Goal: Task Accomplishment & Management: Complete application form

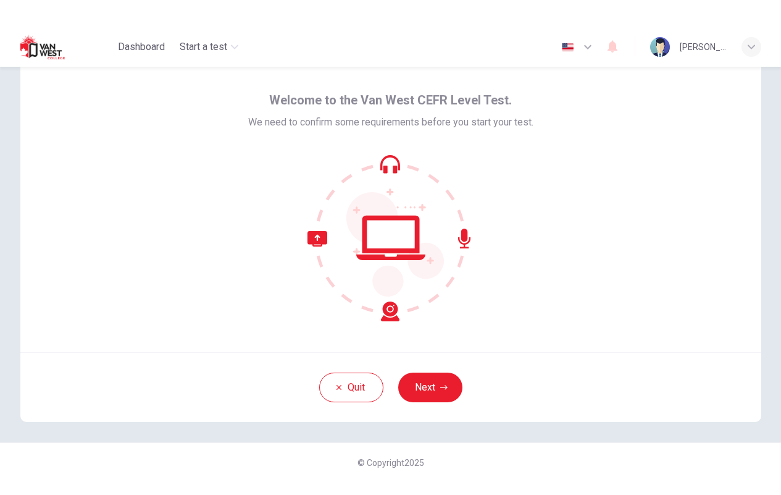
scroll to position [43, 0]
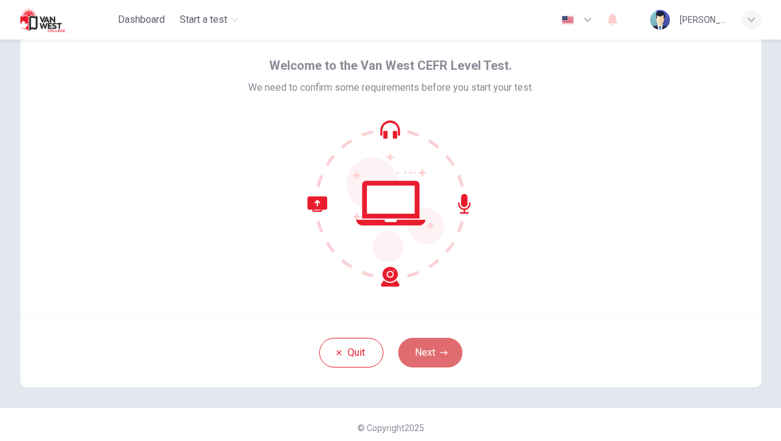
click at [431, 348] on button "Next" at bounding box center [430, 353] width 64 height 30
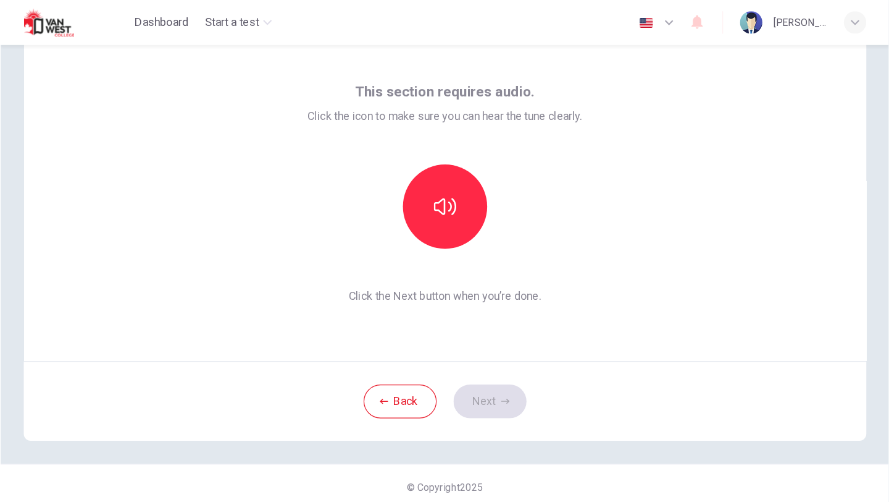
scroll to position [0, 0]
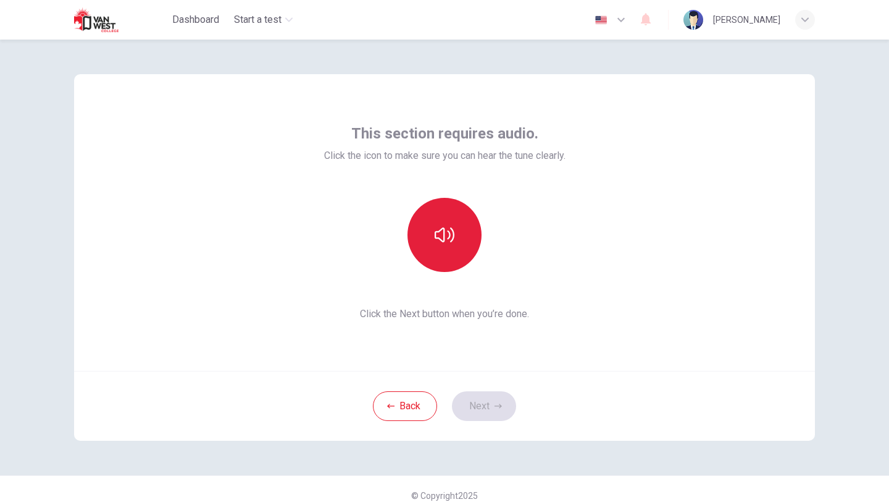
click at [435, 232] on icon "button" at bounding box center [445, 234] width 20 height 15
click at [478, 398] on button "Next" at bounding box center [484, 406] width 64 height 30
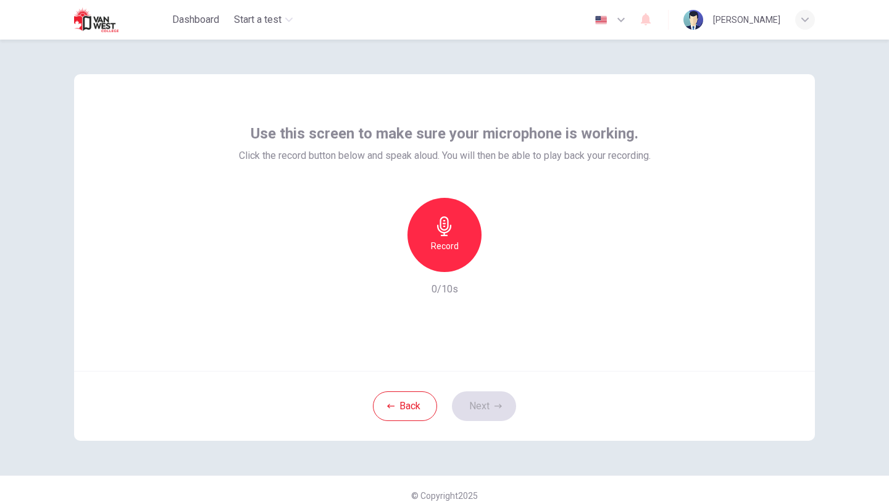
click at [435, 239] on h6 "Record" at bounding box center [445, 245] width 28 height 15
click at [497, 267] on icon "button" at bounding box center [501, 262] width 12 height 12
click at [490, 411] on button "Next" at bounding box center [484, 406] width 64 height 30
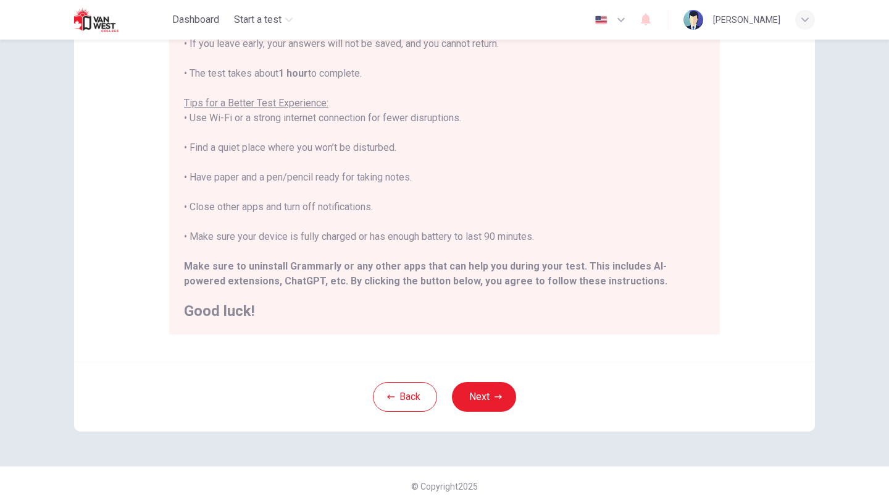
scroll to position [185, 0]
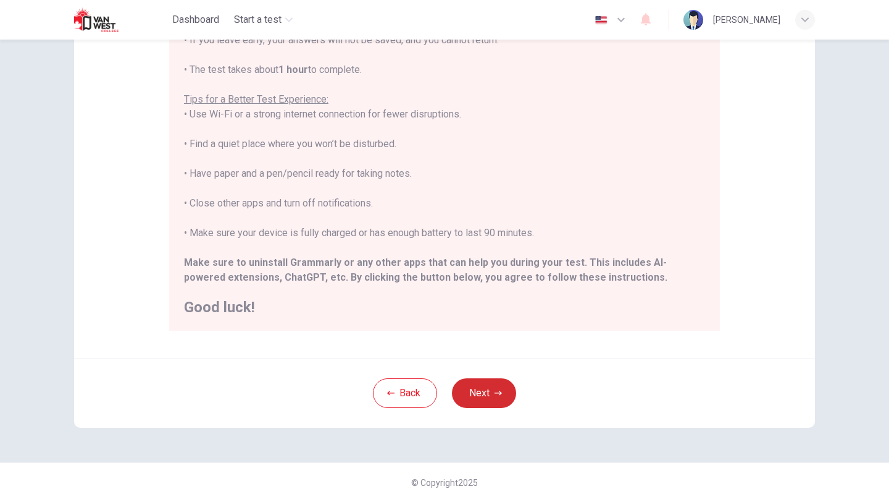
click at [495, 389] on icon "button" at bounding box center [498, 392] width 7 height 7
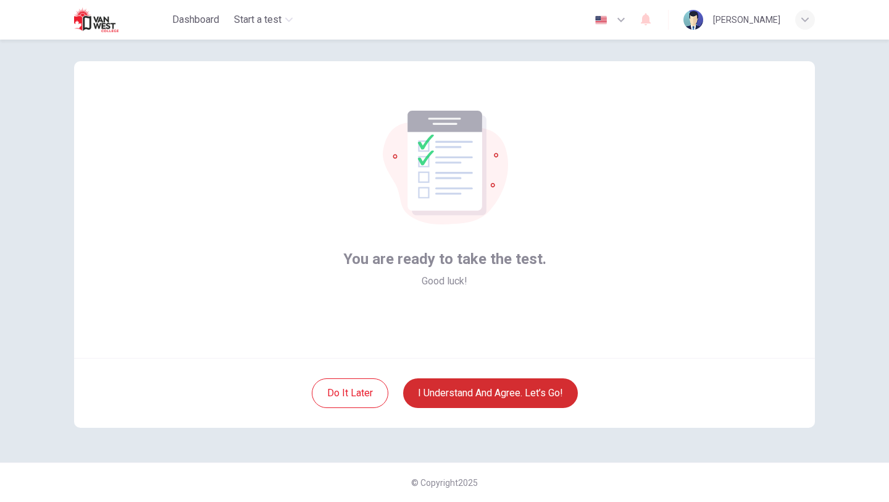
scroll to position [13, 0]
click at [480, 392] on button "I understand and agree. Let’s go!" at bounding box center [490, 393] width 175 height 30
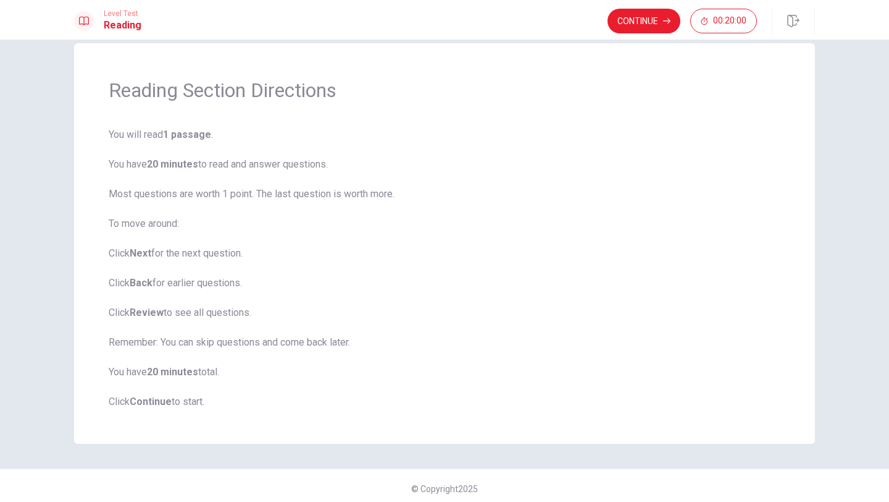
scroll to position [27, 0]
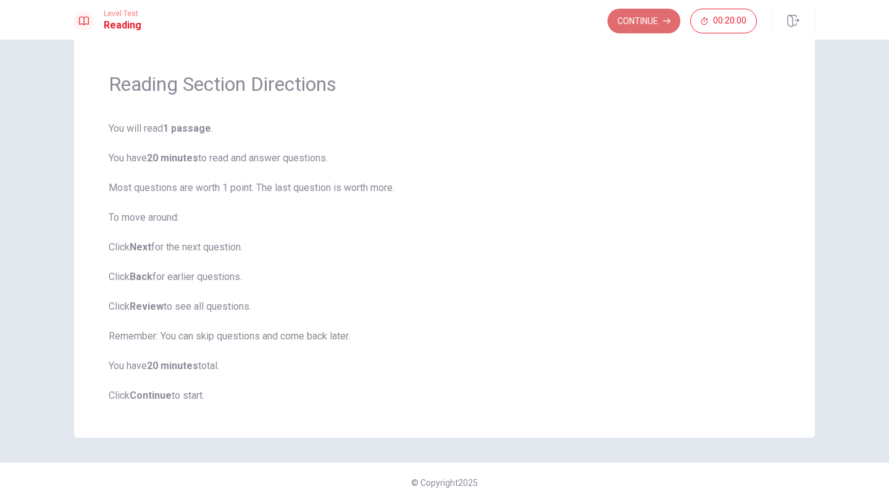
click at [641, 33] on button "Continue" at bounding box center [644, 21] width 73 height 25
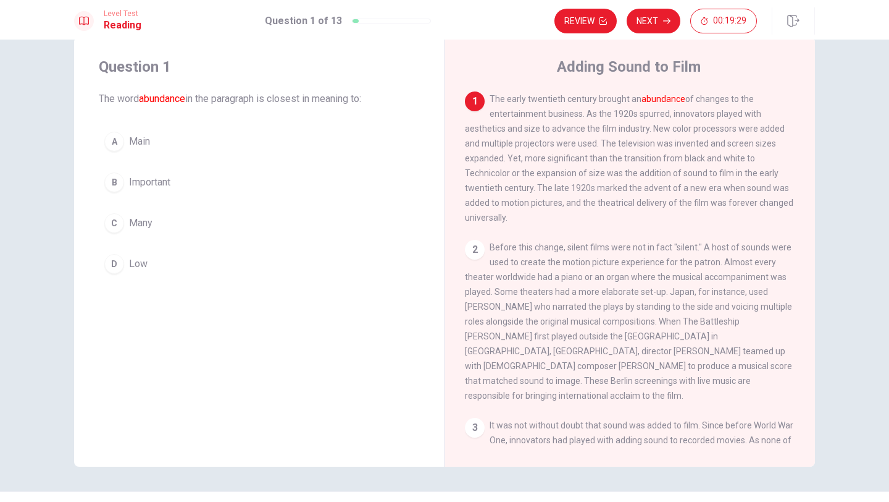
click at [111, 141] on div "A" at bounding box center [114, 142] width 20 height 20
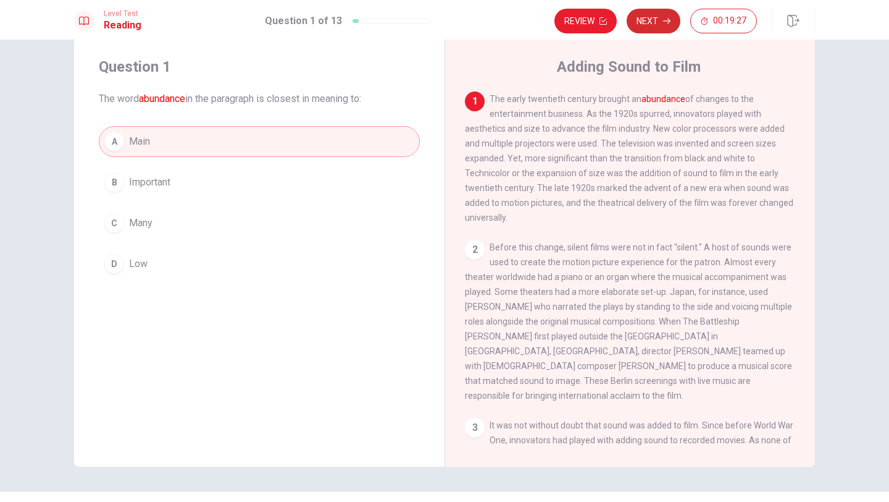
click at [657, 28] on button "Next" at bounding box center [654, 21] width 54 height 25
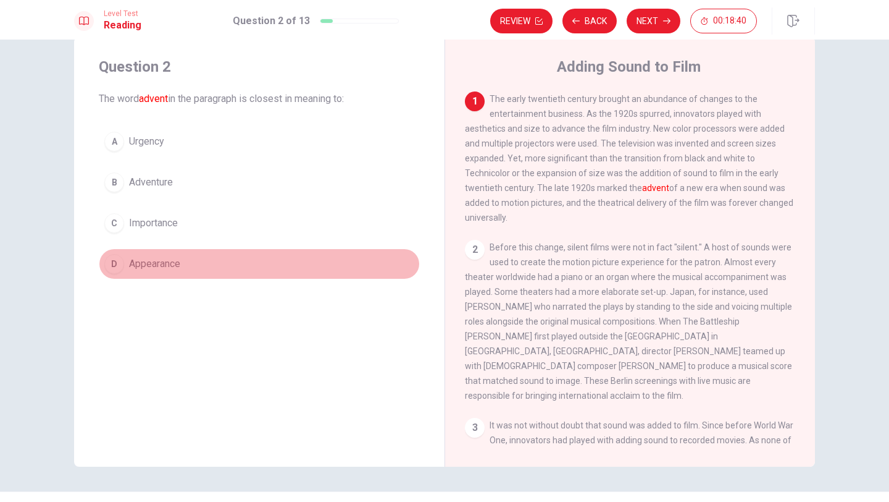
click at [109, 264] on div "D" at bounding box center [114, 264] width 20 height 20
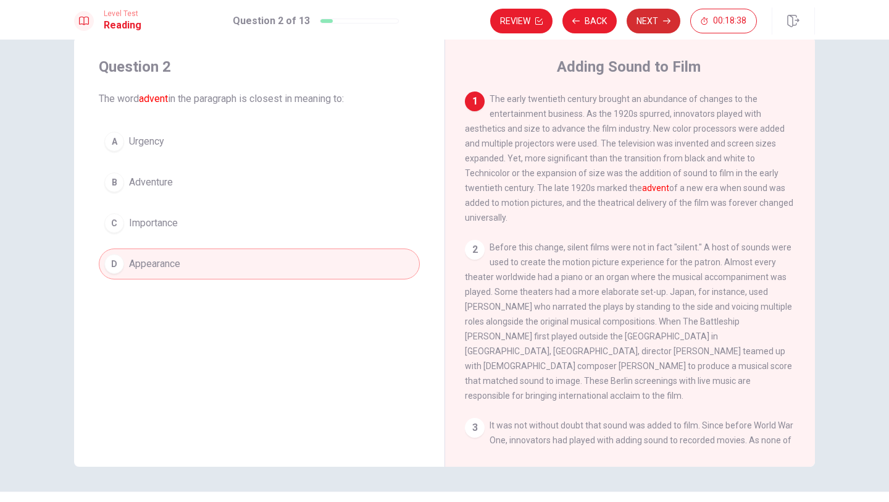
click at [644, 27] on button "Next" at bounding box center [654, 21] width 54 height 25
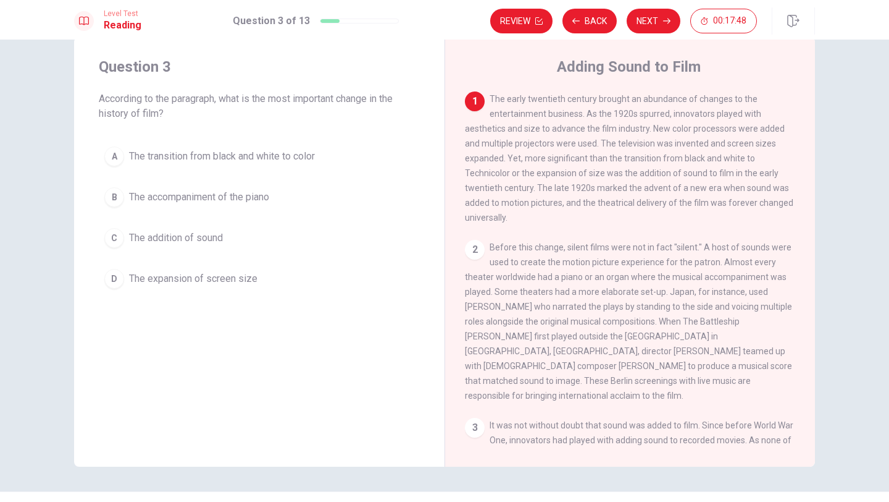
click at [117, 155] on div "A" at bounding box center [114, 156] width 20 height 20
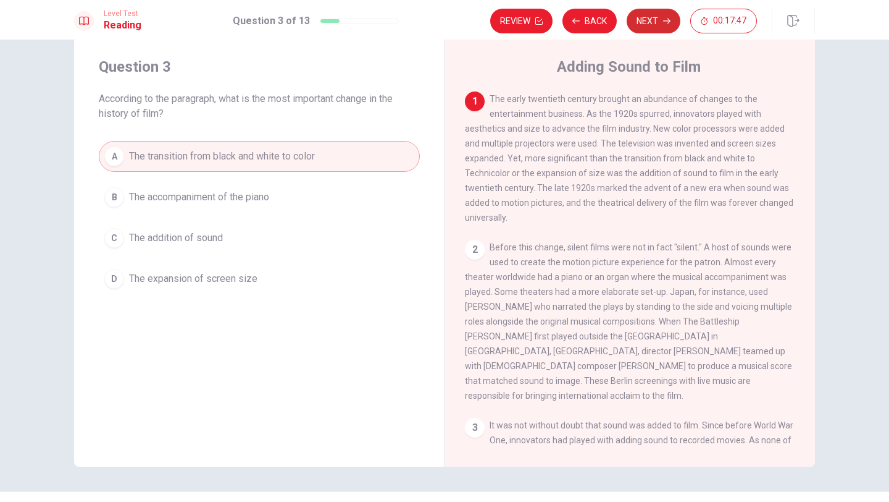
click at [633, 26] on button "Next" at bounding box center [654, 21] width 54 height 25
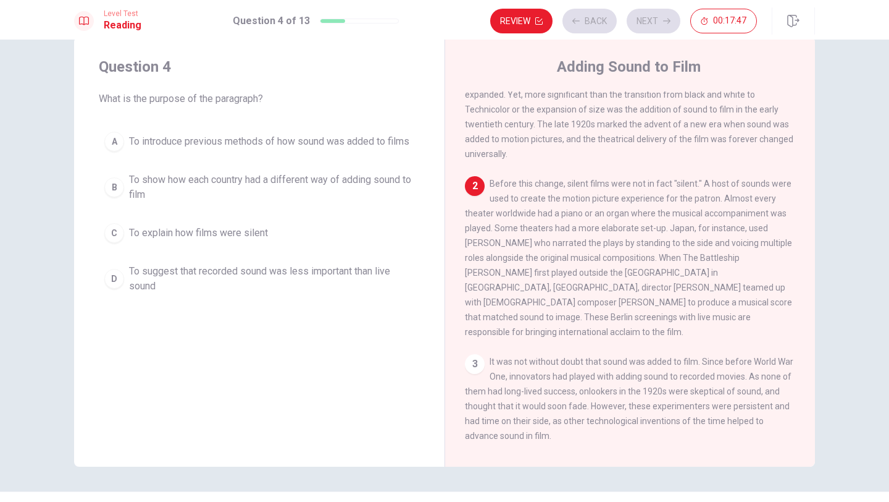
scroll to position [65, 0]
click at [119, 182] on div "B" at bounding box center [114, 187] width 20 height 20
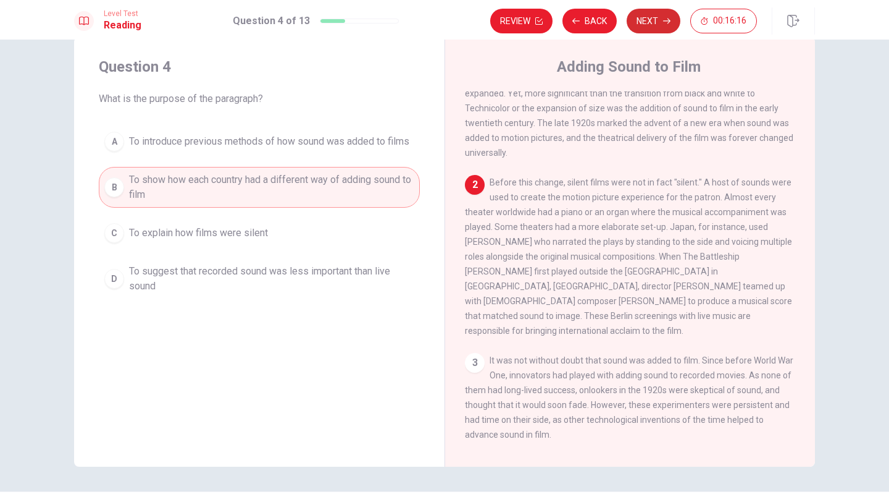
click at [654, 21] on button "Next" at bounding box center [654, 21] width 54 height 25
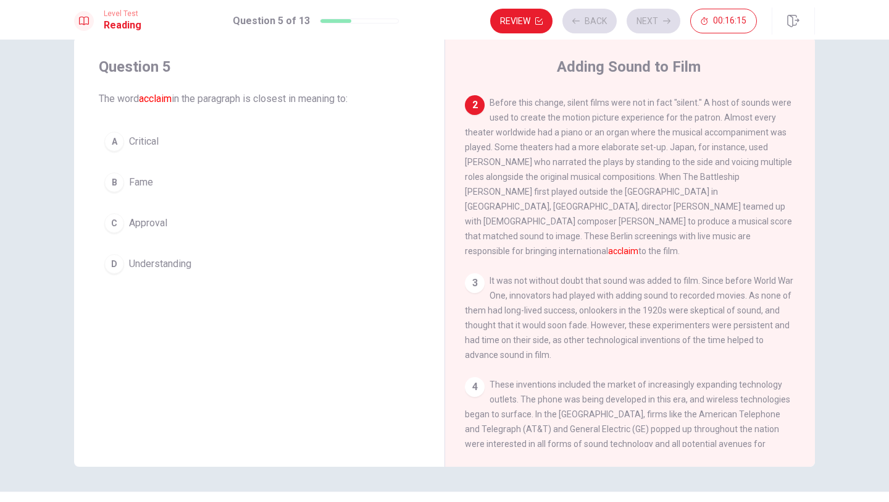
scroll to position [148, 0]
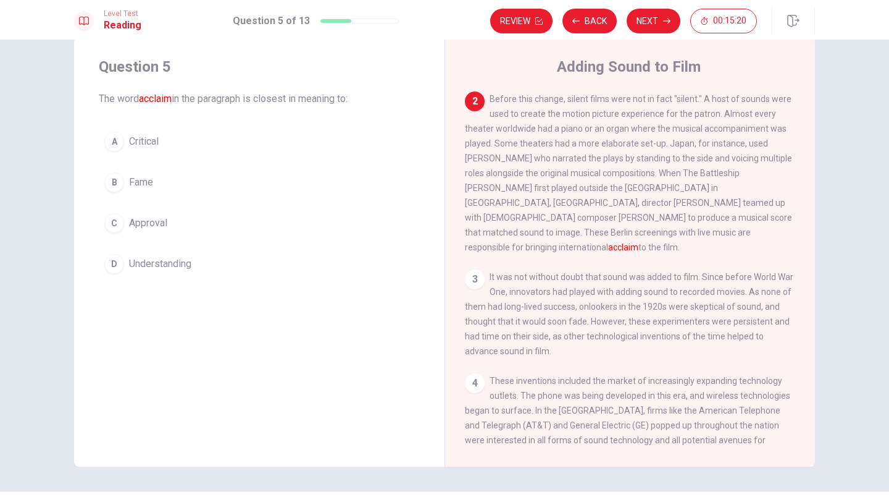
click at [119, 263] on div "D" at bounding box center [114, 264] width 20 height 20
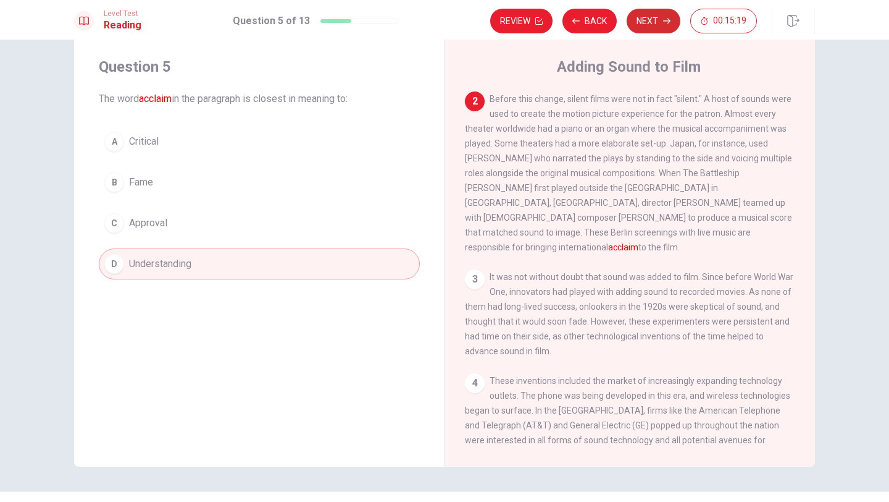
click at [643, 19] on button "Next" at bounding box center [654, 21] width 54 height 25
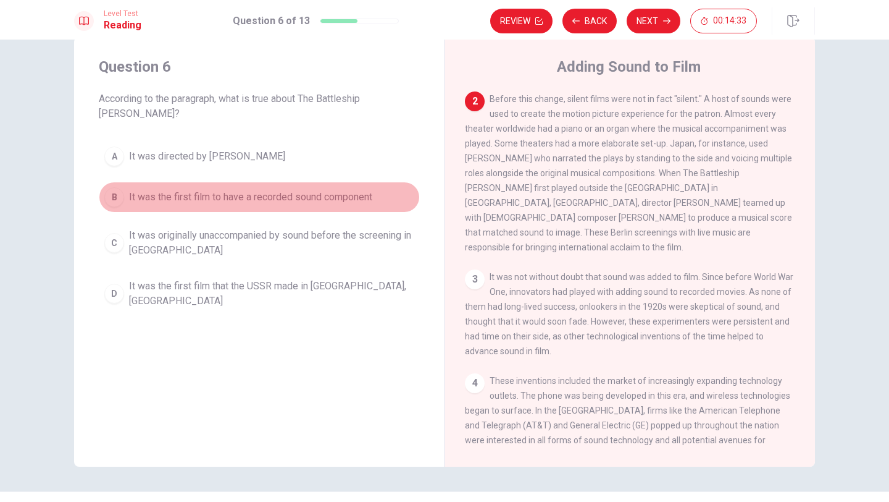
click at [109, 187] on div "B" at bounding box center [114, 197] width 20 height 20
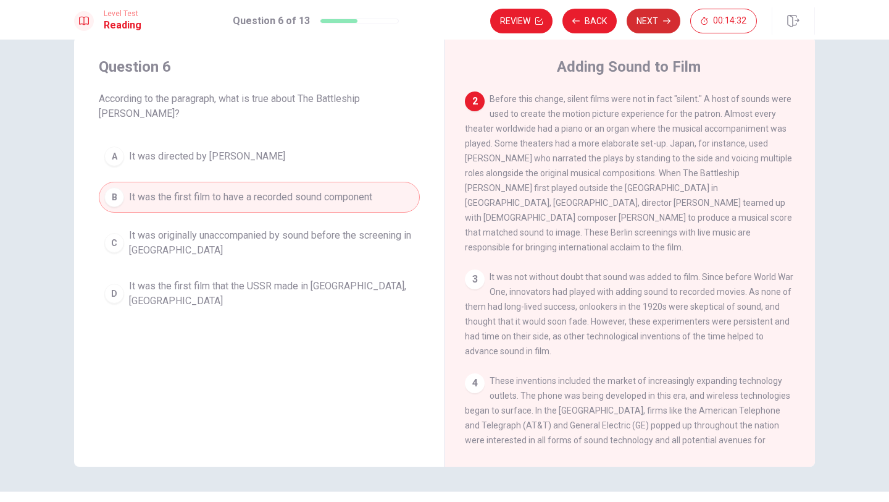
click at [642, 23] on button "Next" at bounding box center [654, 21] width 54 height 25
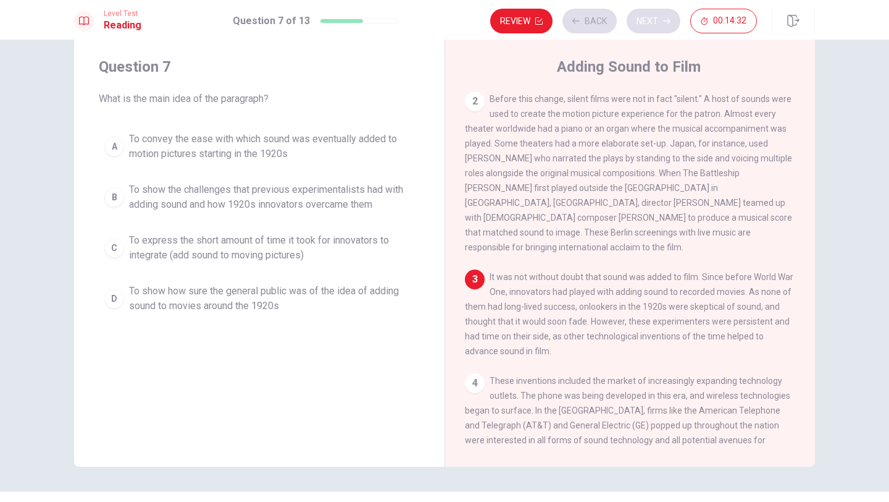
scroll to position [169, 0]
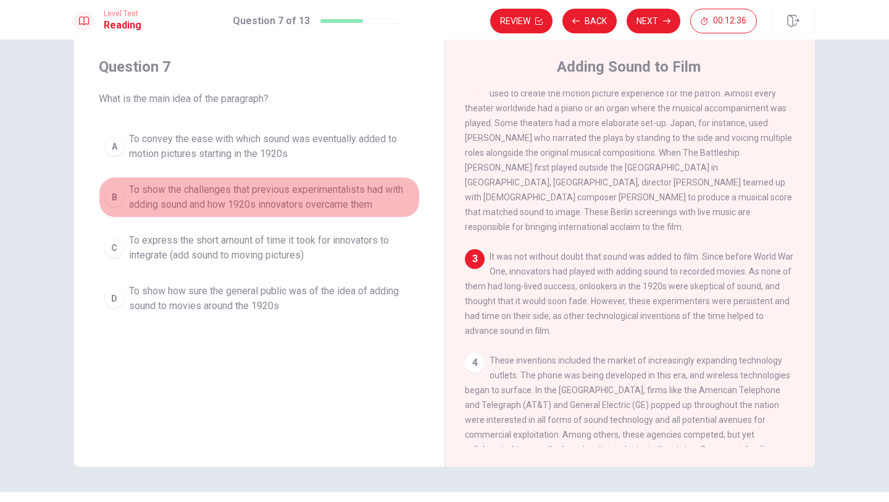
click at [119, 196] on div "B" at bounding box center [114, 197] width 20 height 20
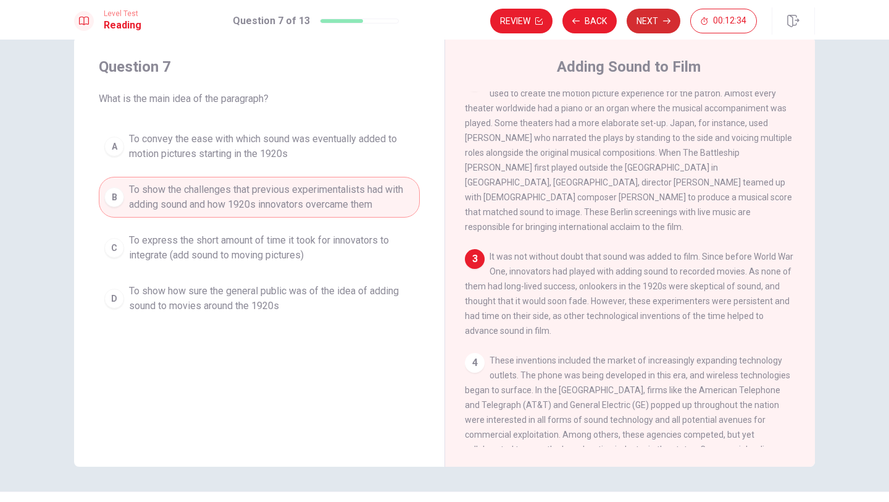
click at [663, 20] on icon "button" at bounding box center [666, 20] width 7 height 7
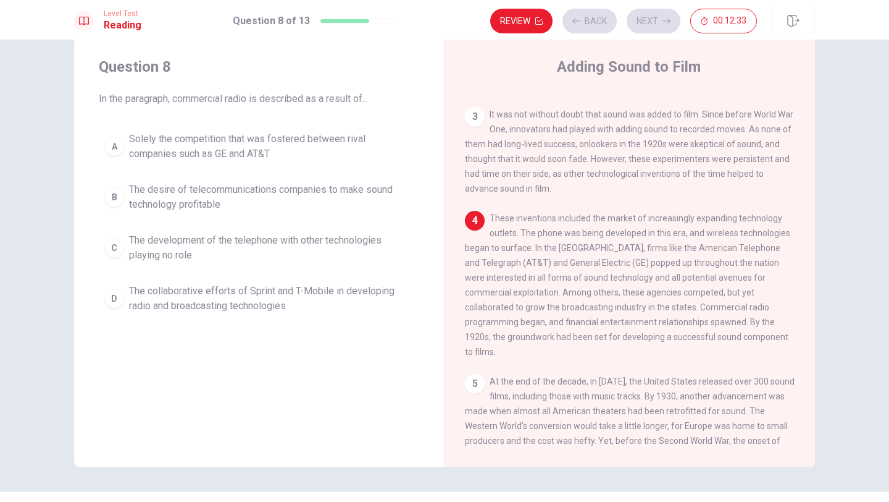
scroll to position [312, 0]
click at [112, 203] on div "B" at bounding box center [114, 197] width 20 height 20
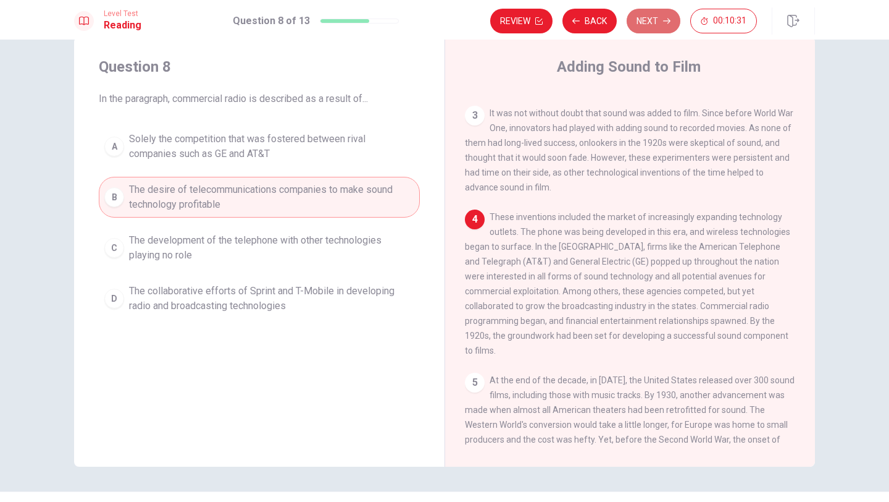
click at [660, 23] on button "Next" at bounding box center [654, 21] width 54 height 25
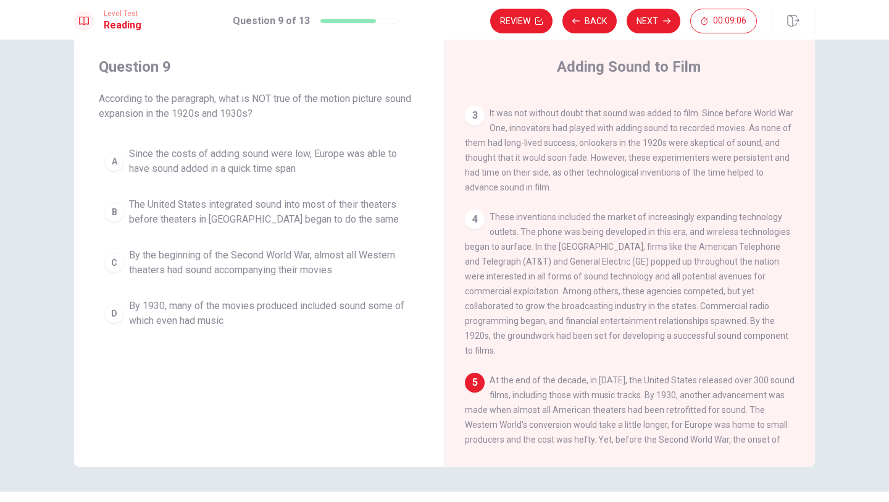
click at [108, 160] on div "A" at bounding box center [114, 161] width 20 height 20
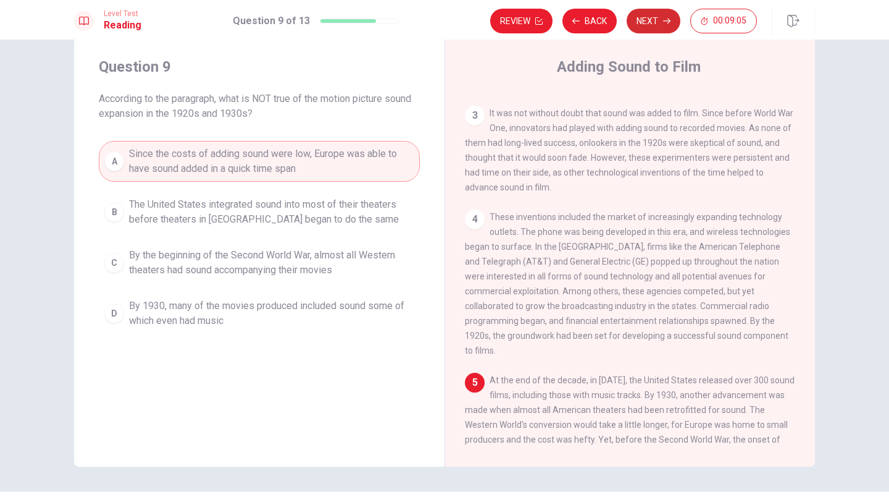
click at [642, 22] on button "Next" at bounding box center [654, 21] width 54 height 25
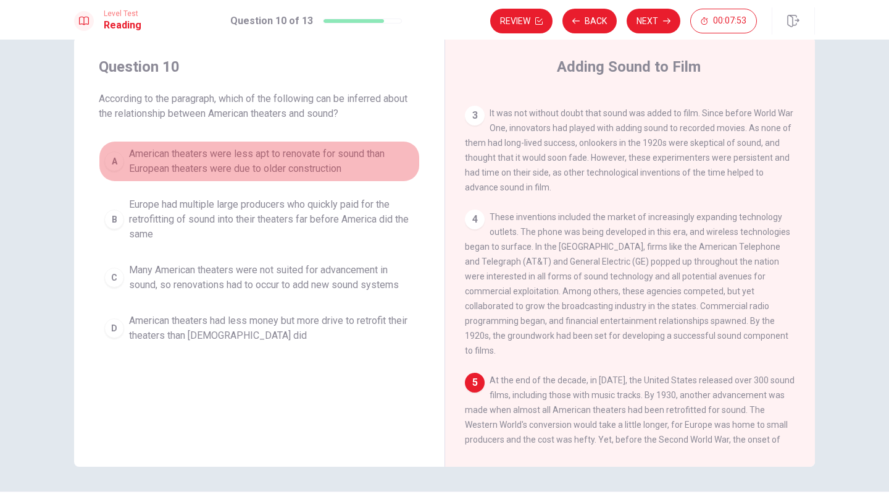
click at [197, 167] on span "American theaters were less apt to renovate for sound than European theaters we…" at bounding box center [271, 161] width 285 height 30
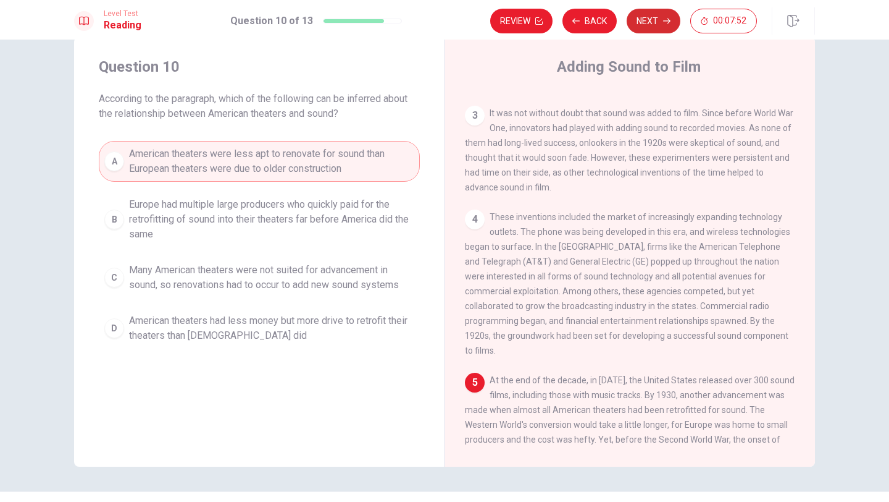
click at [661, 24] on button "Next" at bounding box center [654, 21] width 54 height 25
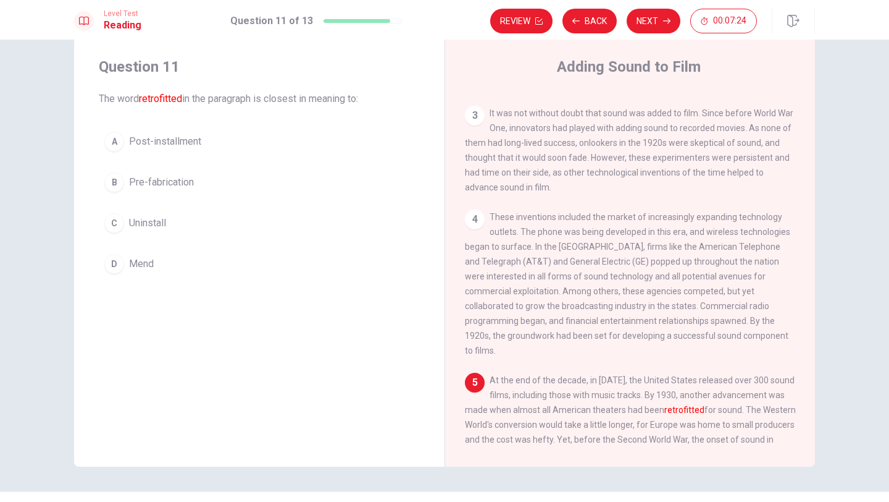
click at [146, 256] on span "Mend" at bounding box center [141, 263] width 25 height 15
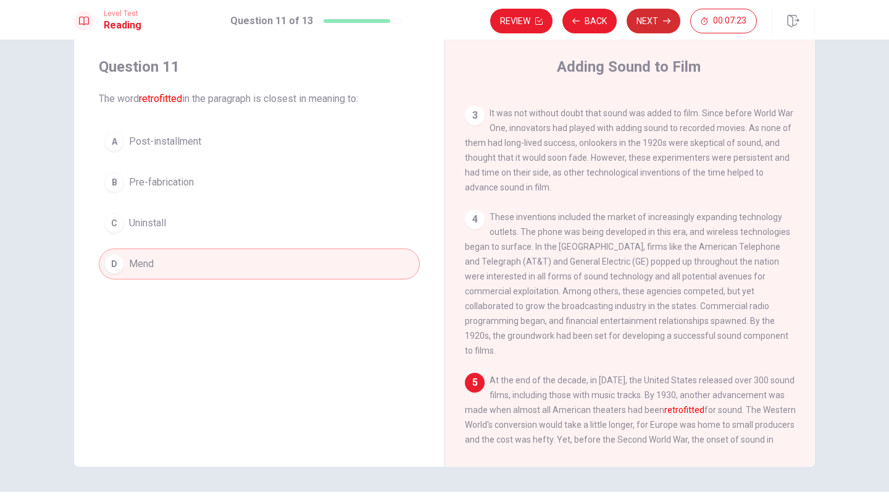
click at [644, 28] on button "Next" at bounding box center [654, 21] width 54 height 25
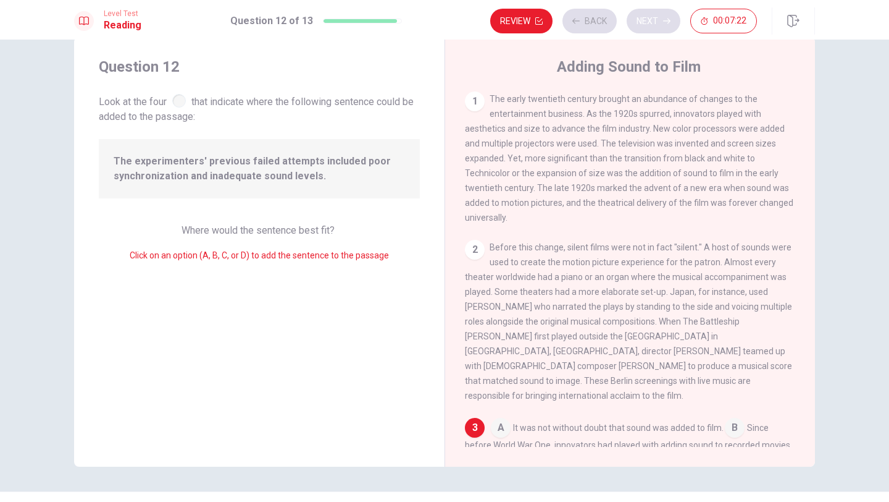
scroll to position [183, 0]
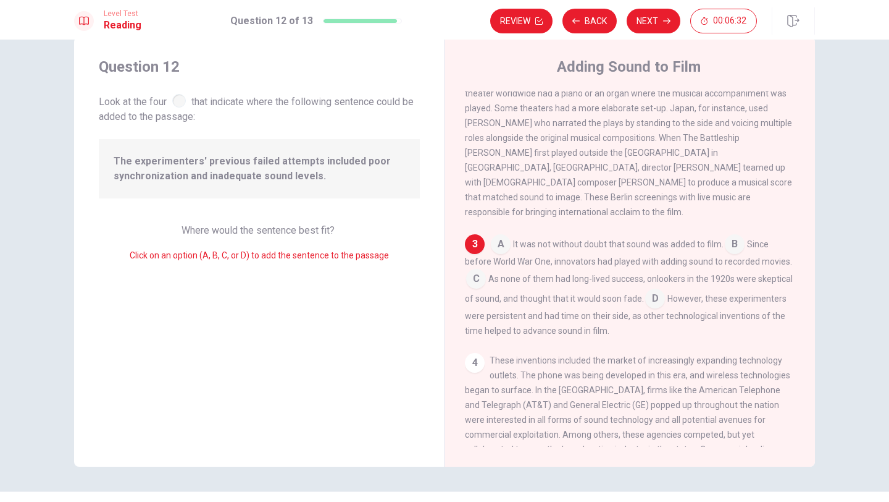
click at [468, 270] on input at bounding box center [476, 280] width 20 height 20
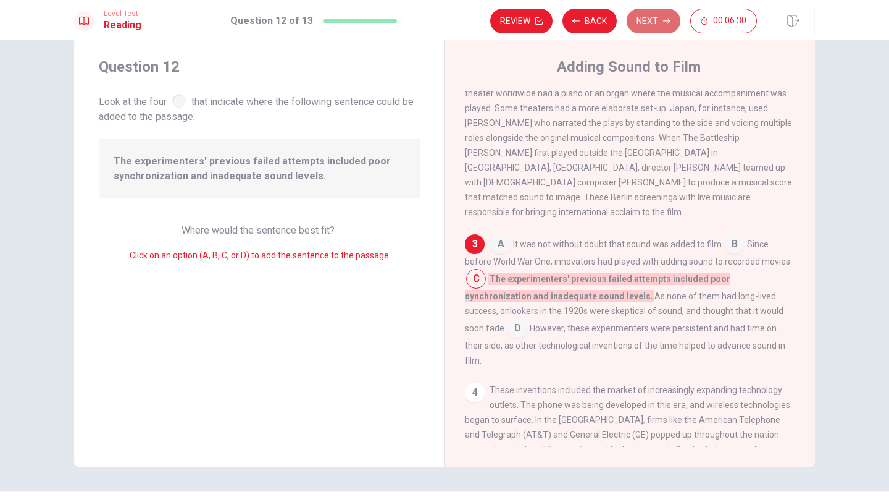
click at [662, 22] on button "Next" at bounding box center [654, 21] width 54 height 25
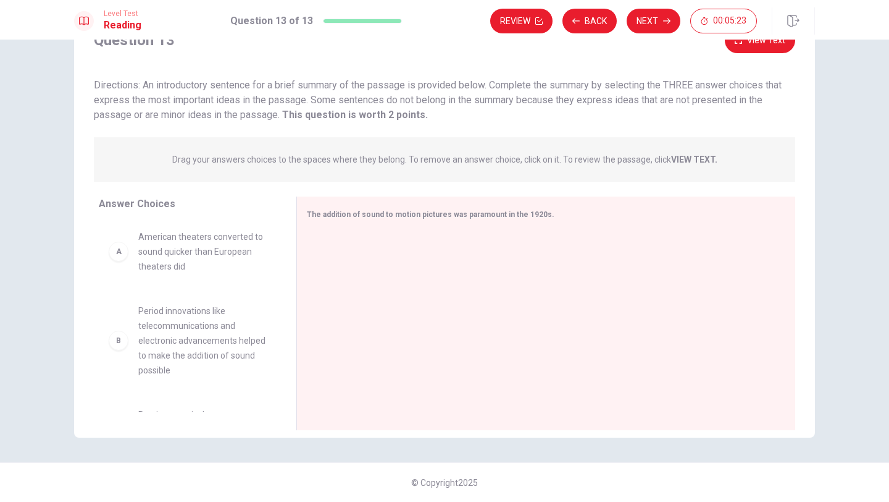
scroll to position [0, 0]
click at [211, 259] on span "American theaters converted to sound quicker than European theaters did" at bounding box center [202, 253] width 128 height 44
click at [138, 267] on span "American theaters converted to sound quicker than European theaters did" at bounding box center [202, 253] width 128 height 44
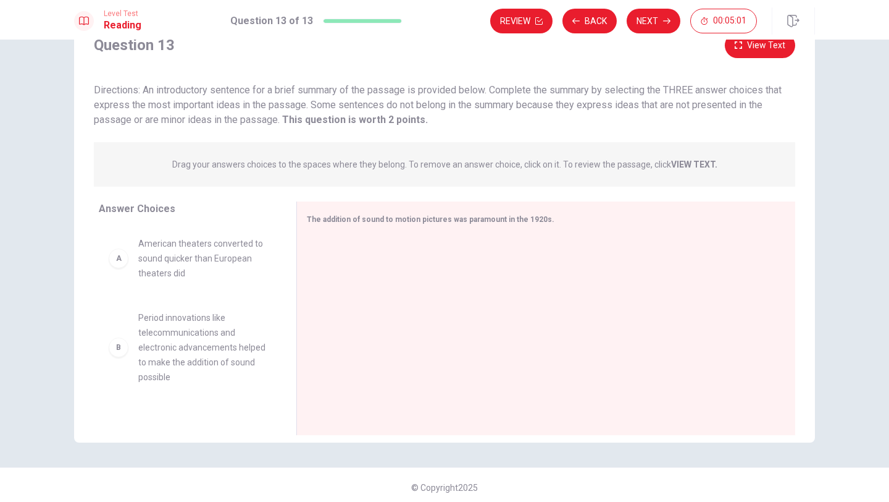
click at [218, 347] on span "Period innovations like telecommunications and electronic advancements helped t…" at bounding box center [202, 347] width 128 height 74
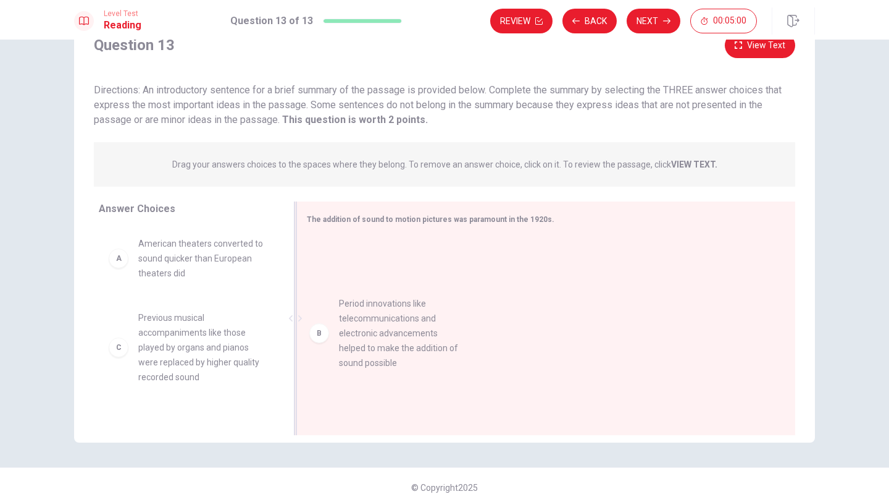
drag, startPoint x: 201, startPoint y: 347, endPoint x: 410, endPoint y: 331, distance: 208.8
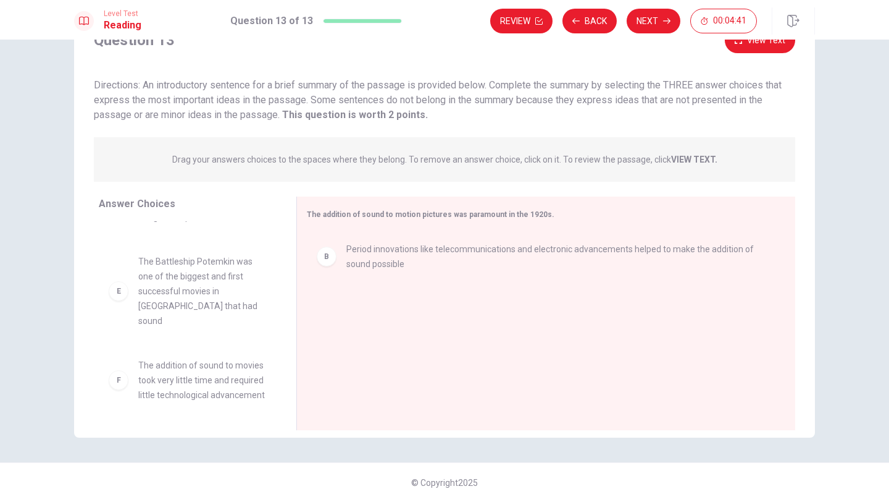
scroll to position [230, 0]
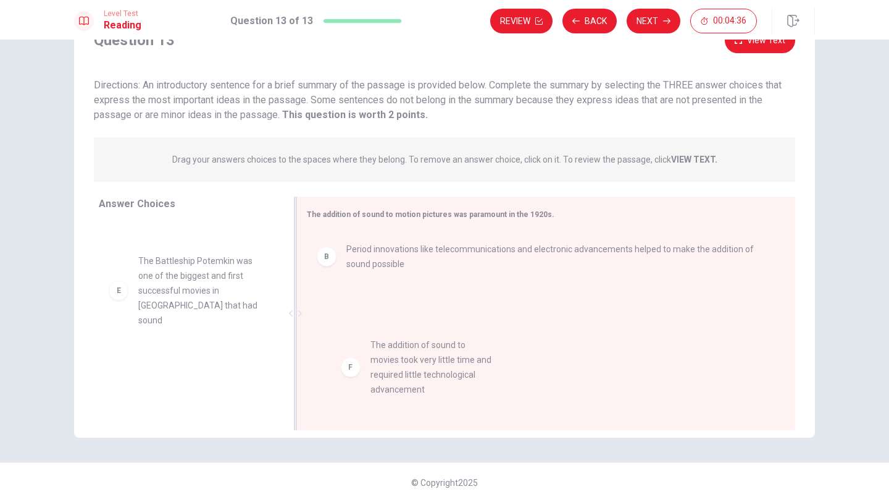
drag, startPoint x: 195, startPoint y: 372, endPoint x: 439, endPoint y: 367, distance: 243.4
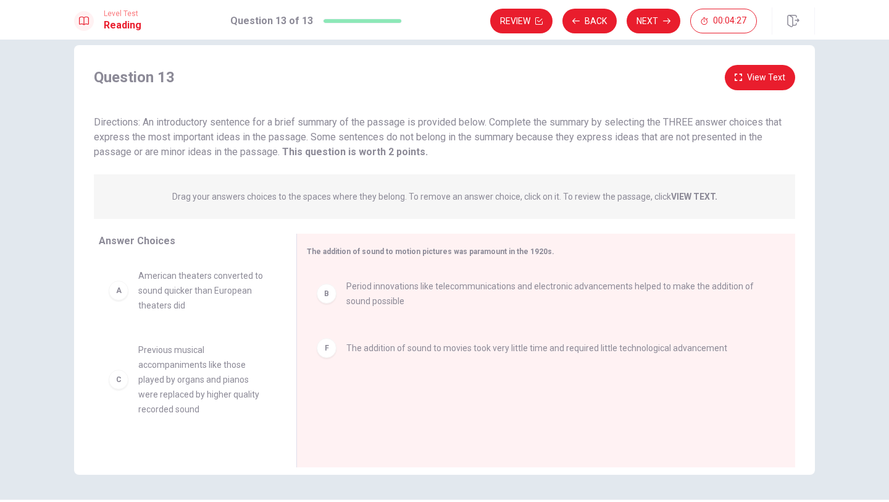
scroll to position [1, 0]
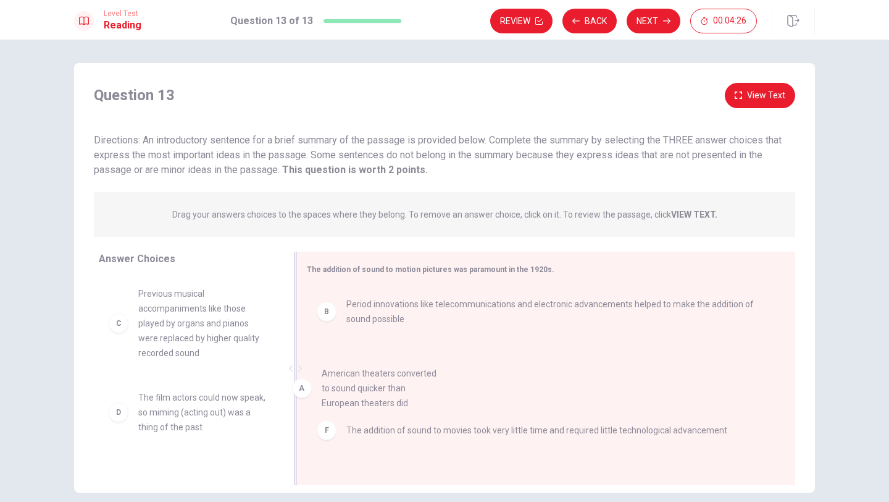
drag, startPoint x: 215, startPoint y: 315, endPoint x: 414, endPoint y: 397, distance: 215.2
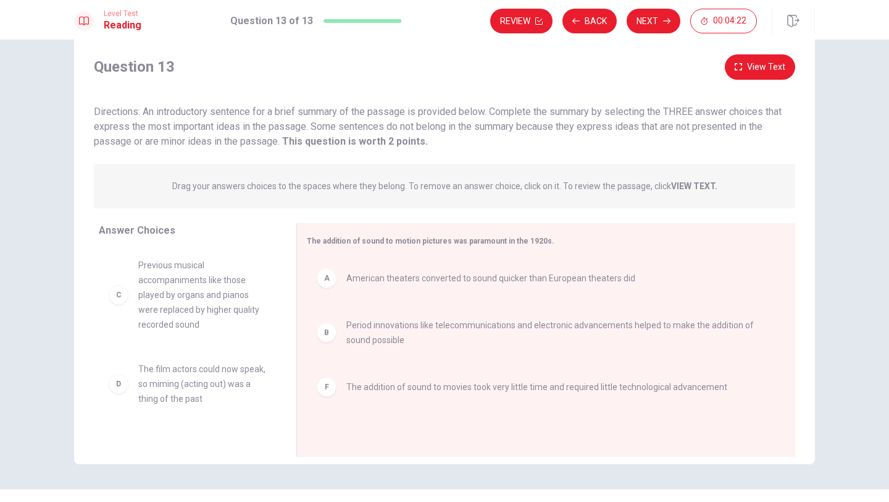
scroll to position [56, 0]
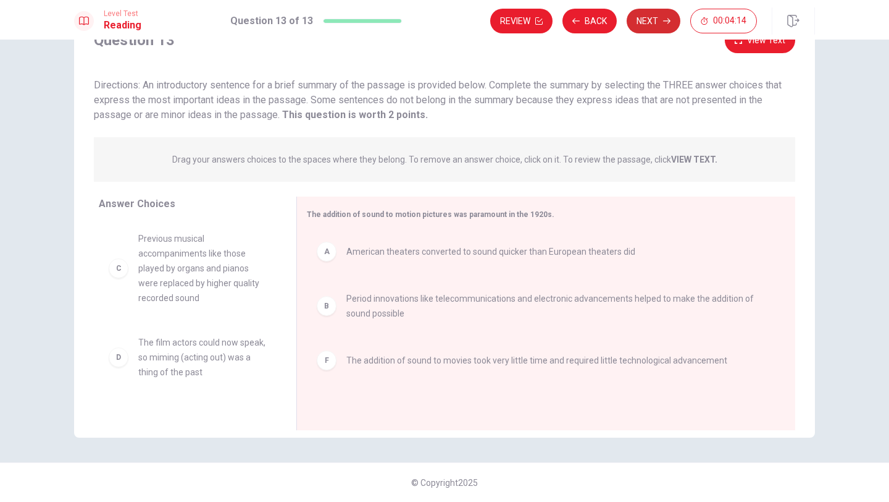
click at [667, 25] on button "Next" at bounding box center [654, 21] width 54 height 25
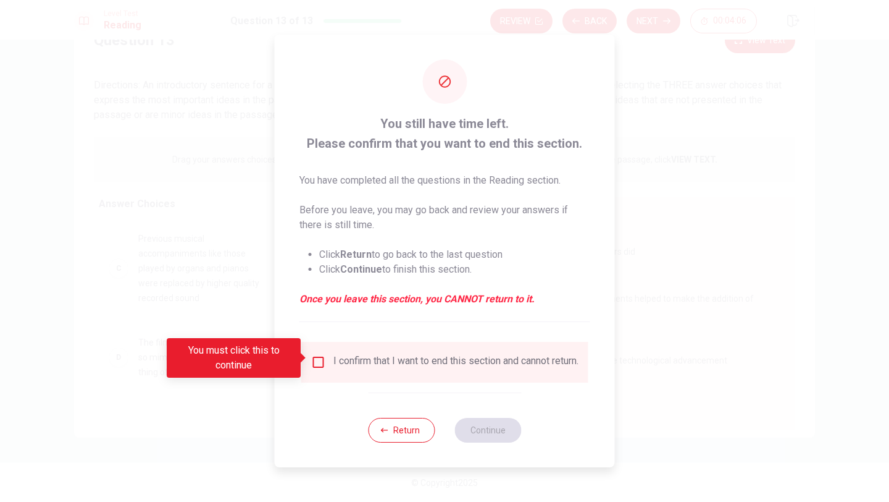
click at [314, 361] on input "You must click this to continue" at bounding box center [318, 362] width 15 height 15
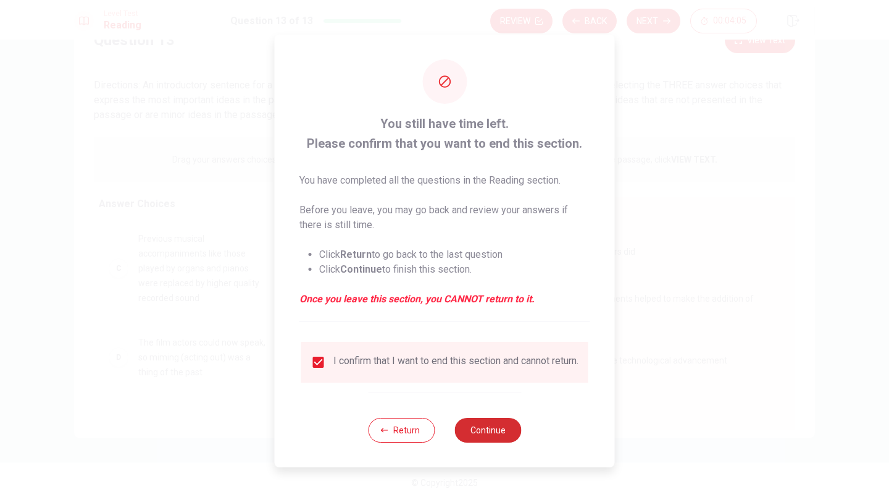
click at [503, 440] on button "Continue" at bounding box center [488, 430] width 67 height 25
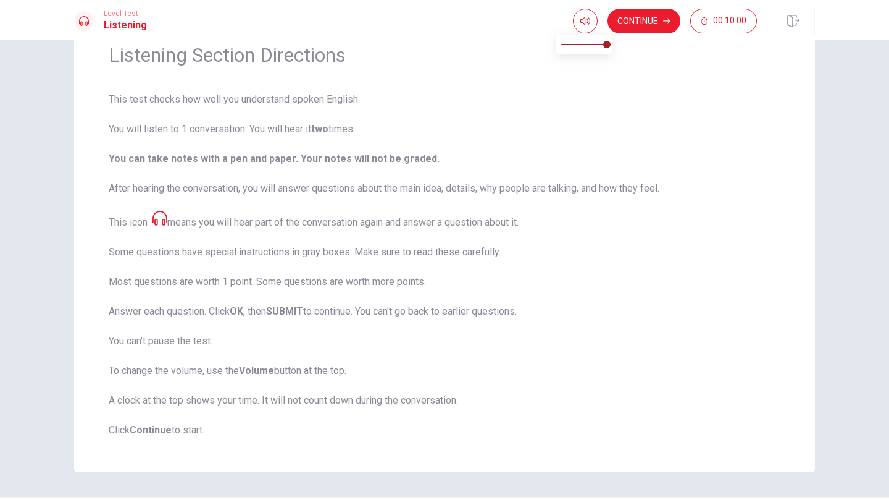
click at [586, 28] on span at bounding box center [584, 31] width 10 height 7
click at [660, 16] on button "Continue" at bounding box center [644, 21] width 73 height 25
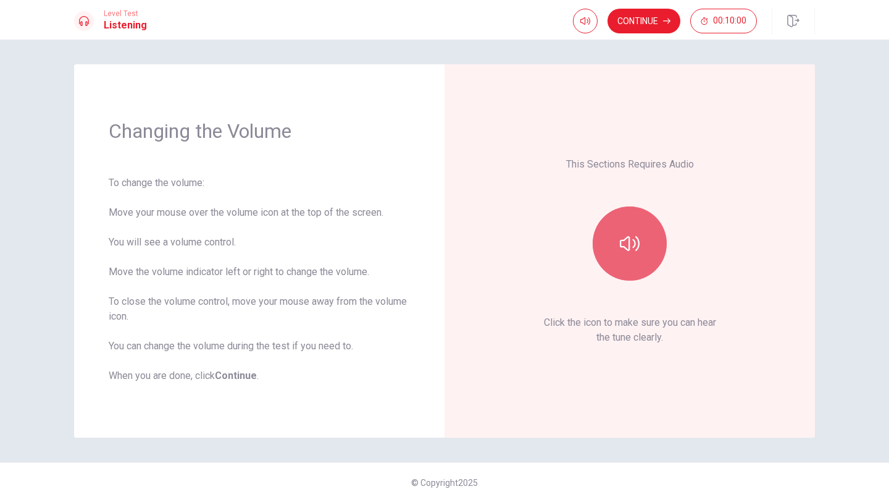
click at [649, 234] on button "button" at bounding box center [630, 243] width 74 height 74
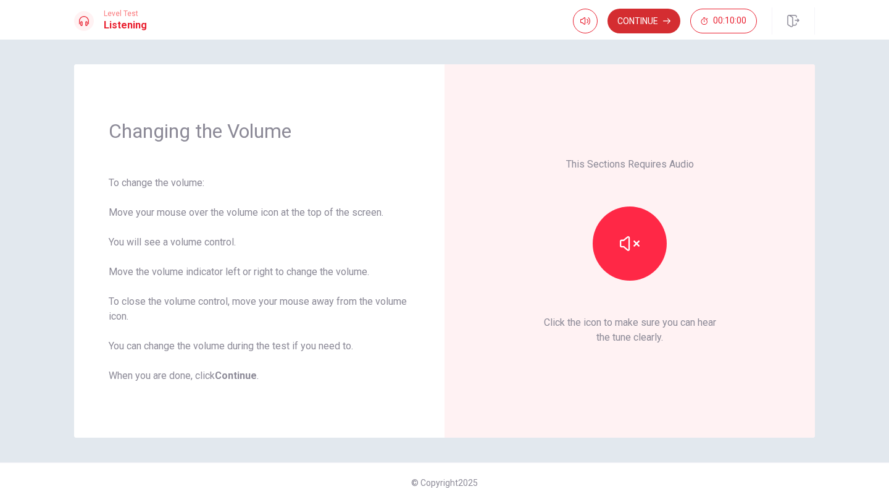
click at [652, 21] on button "Continue" at bounding box center [644, 21] width 73 height 25
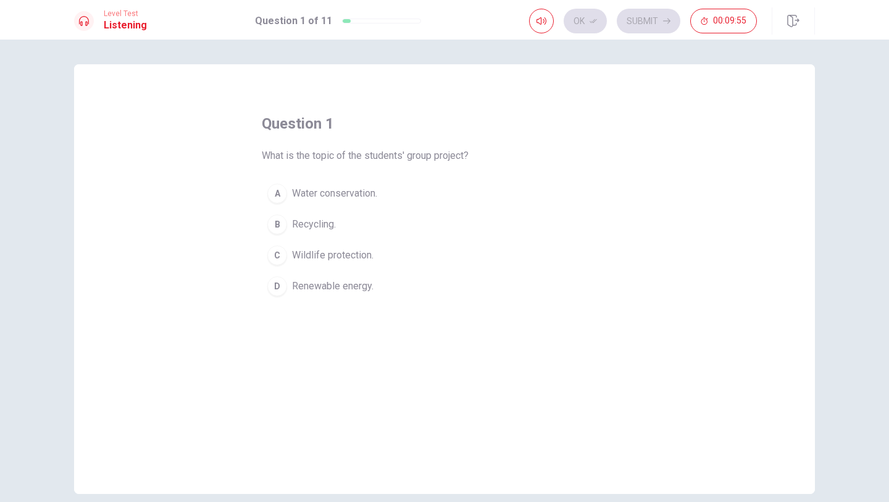
click at [312, 290] on span "Renewable energy." at bounding box center [333, 286] width 82 height 15
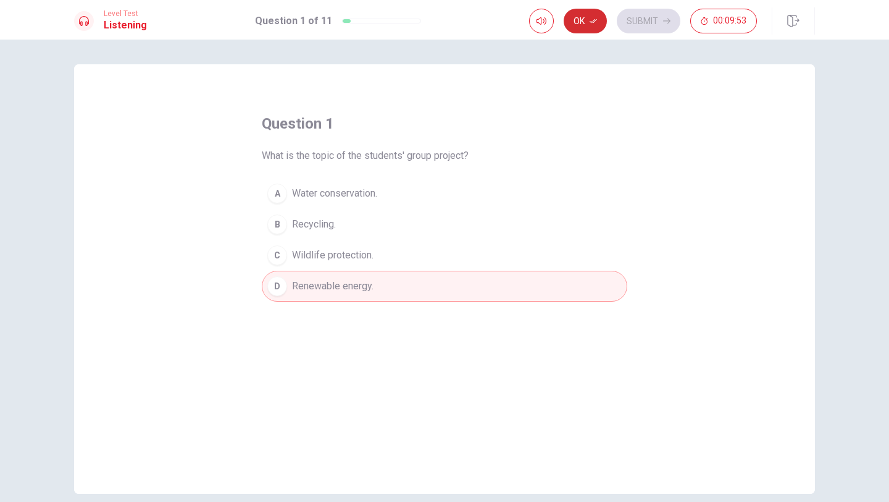
click at [593, 28] on button "Ok" at bounding box center [585, 21] width 43 height 25
click at [650, 27] on button "Submit" at bounding box center [649, 21] width 64 height 25
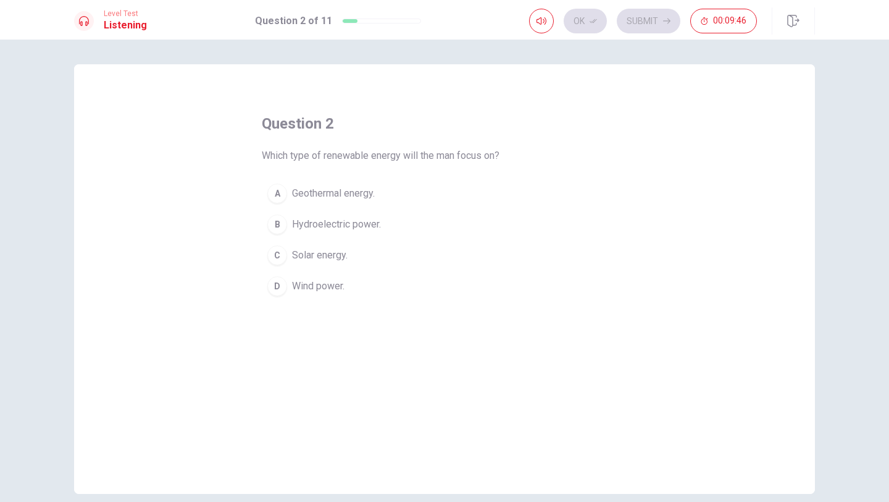
click at [332, 285] on span "Wind power." at bounding box center [318, 286] width 53 height 15
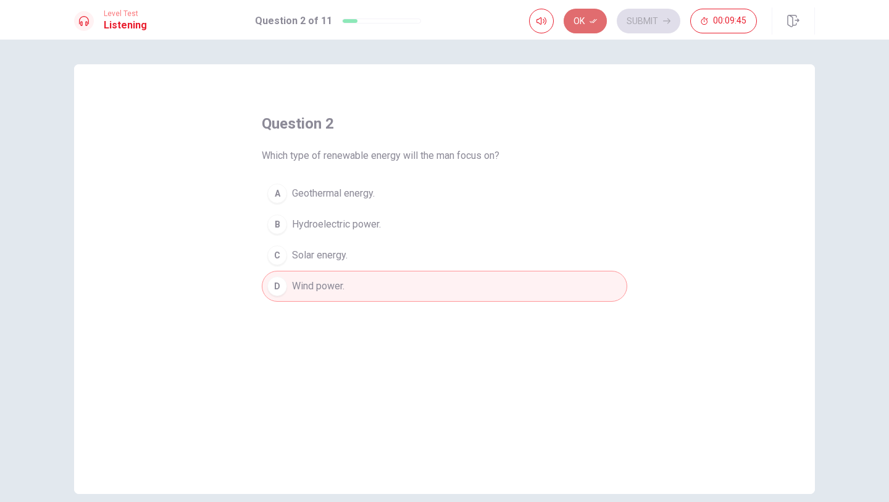
click at [590, 25] on button "Ok" at bounding box center [585, 21] width 43 height 25
click at [641, 23] on button "Submit" at bounding box center [649, 21] width 64 height 25
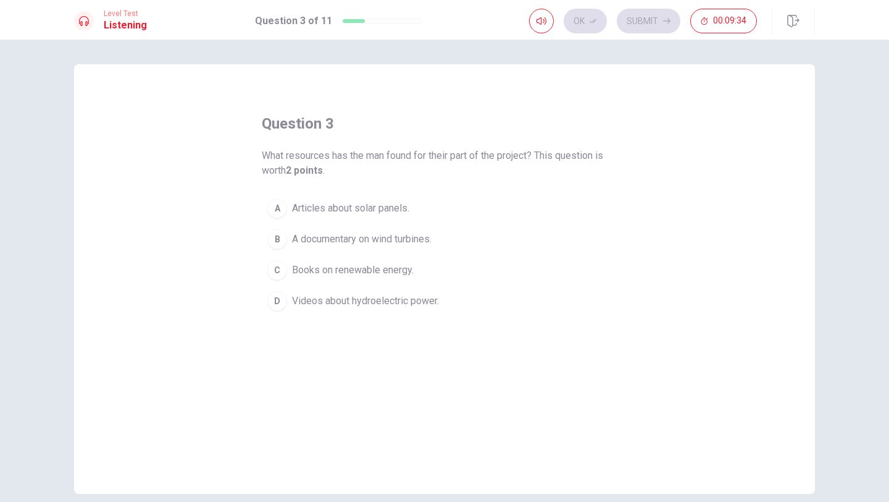
click at [350, 239] on span "A documentary on wind turbines." at bounding box center [362, 239] width 140 height 15
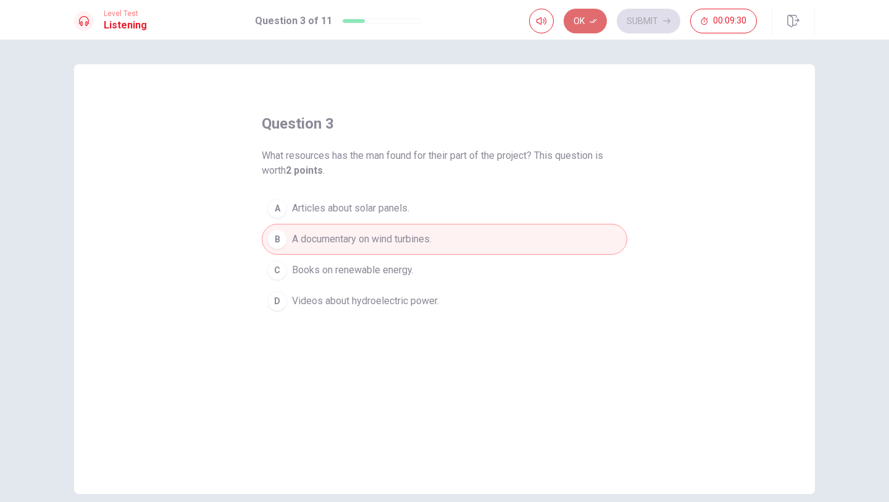
click at [594, 25] on button "Ok" at bounding box center [585, 21] width 43 height 25
click at [650, 27] on button "Submit" at bounding box center [649, 21] width 64 height 25
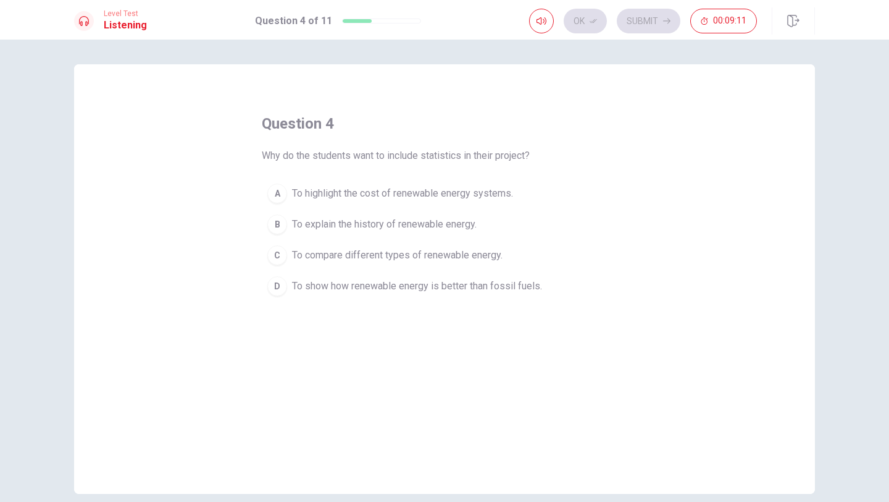
click at [279, 284] on div "D" at bounding box center [277, 286] width 20 height 20
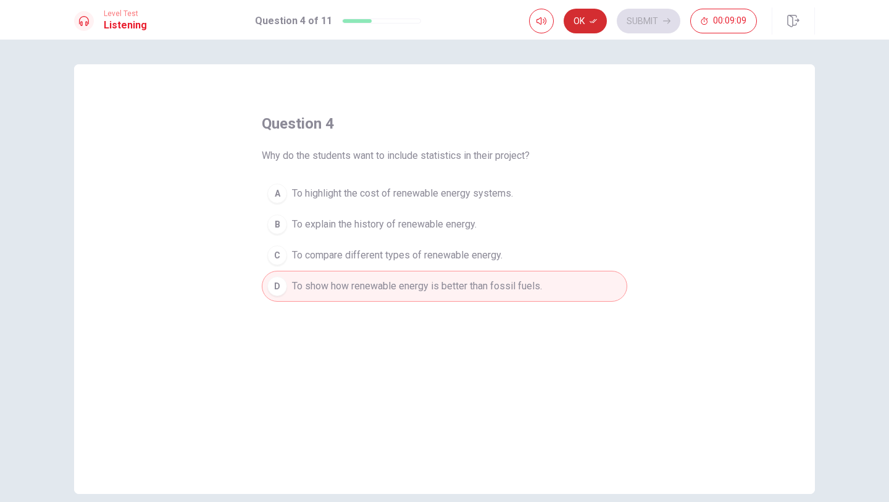
click at [593, 22] on icon "button" at bounding box center [593, 21] width 7 height 4
click at [638, 25] on button "Submit" at bounding box center [649, 21] width 64 height 25
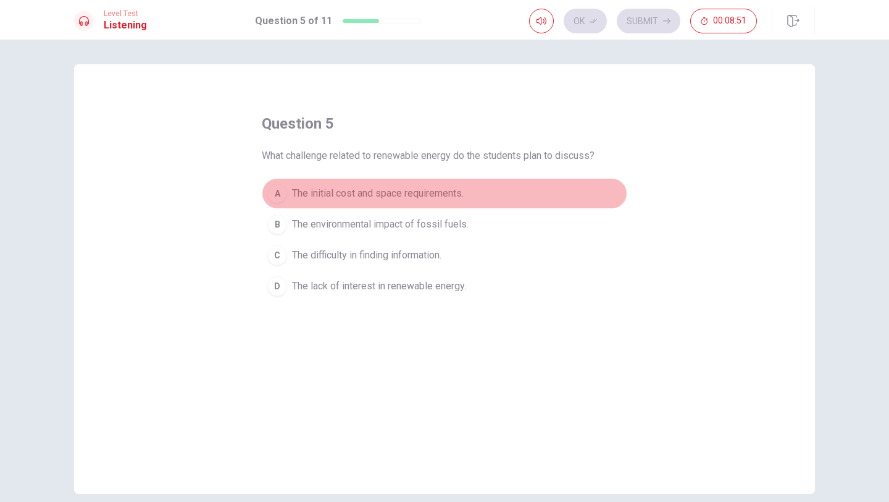
click at [278, 192] on div "A" at bounding box center [277, 193] width 20 height 20
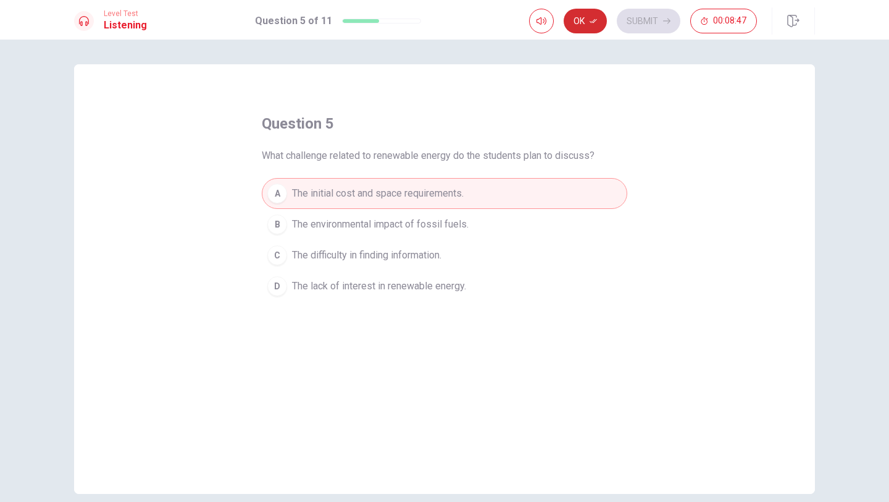
click at [588, 30] on button "Ok" at bounding box center [585, 21] width 43 height 25
click at [631, 22] on button "Submit" at bounding box center [649, 21] width 64 height 25
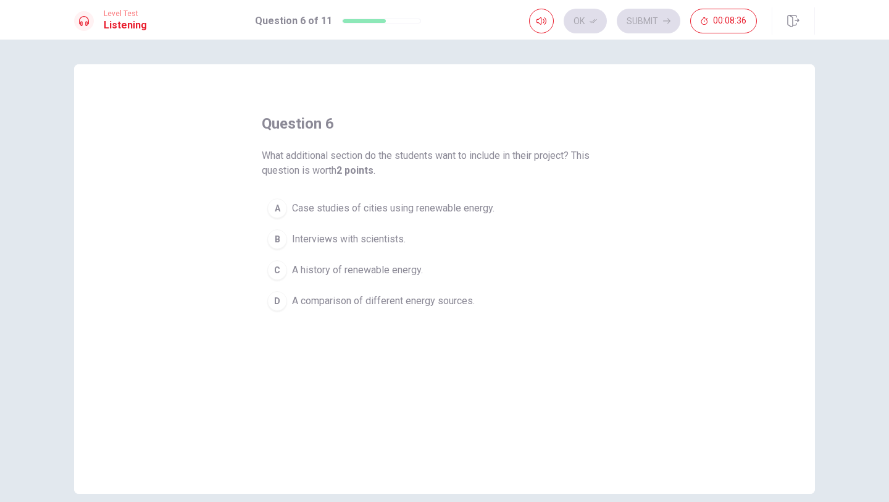
click at [284, 206] on button "A Case studies of cities using renewable energy." at bounding box center [445, 208] width 366 height 31
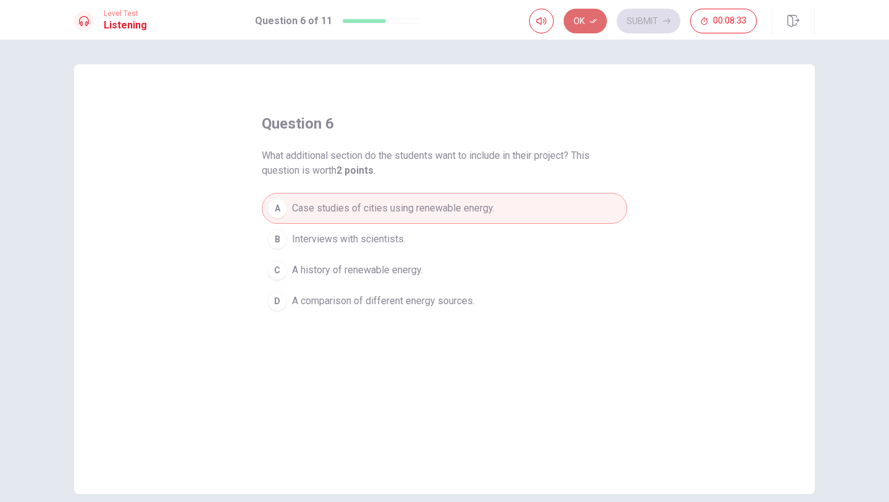
click at [598, 19] on button "Ok" at bounding box center [585, 21] width 43 height 25
click at [647, 29] on button "Submit" at bounding box center [649, 21] width 64 height 25
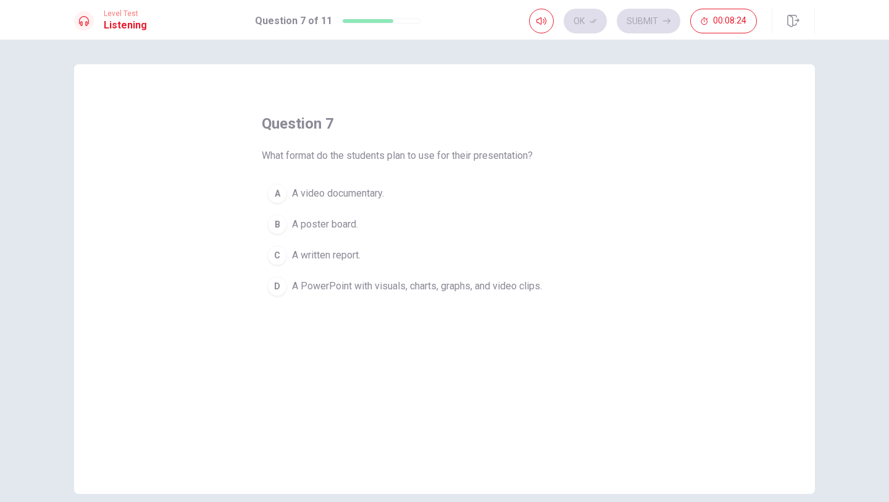
click at [292, 287] on span "A PowerPoint with visuals, charts, graphs, and video clips." at bounding box center [417, 286] width 250 height 15
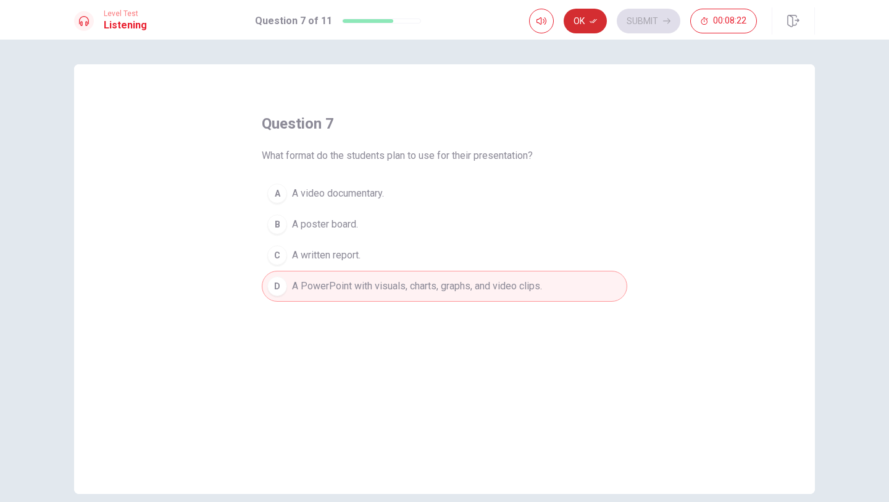
click at [594, 20] on icon "button" at bounding box center [593, 20] width 7 height 7
click at [633, 22] on button "Submit" at bounding box center [649, 21] width 64 height 25
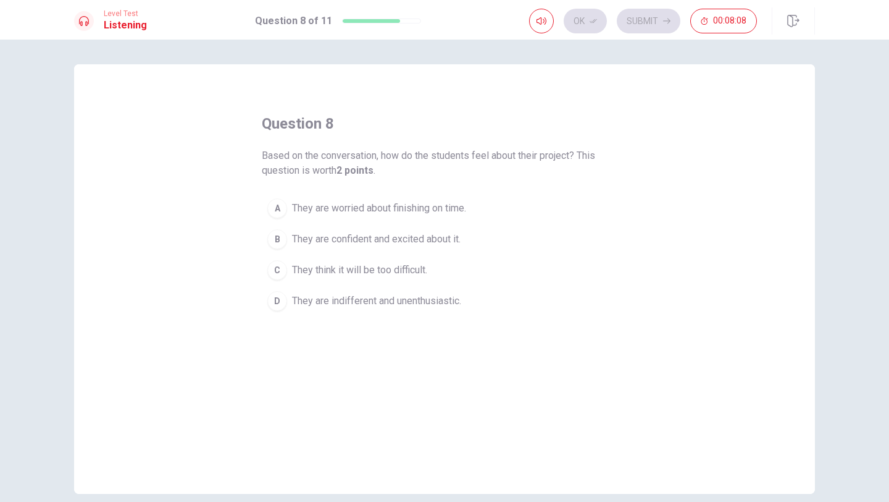
click at [418, 237] on span "They are confident and excited about it." at bounding box center [376, 239] width 169 height 15
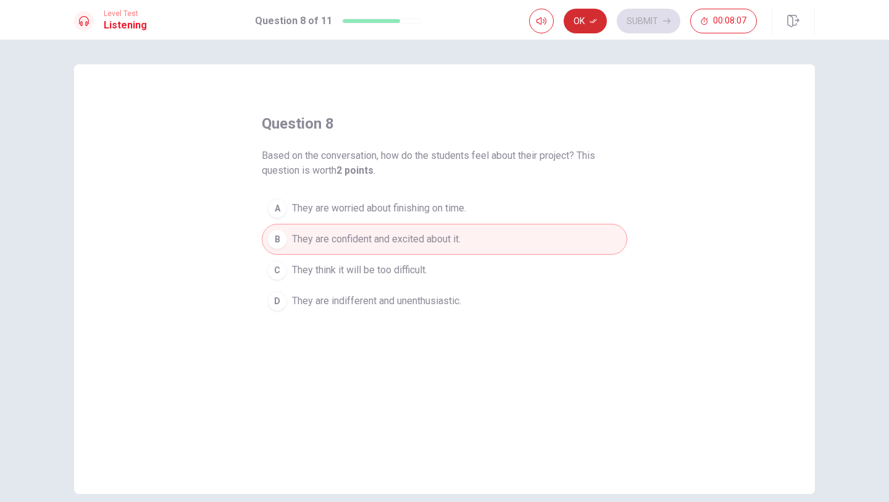
click at [590, 23] on icon "button" at bounding box center [593, 20] width 7 height 7
click at [640, 25] on button "Submit" at bounding box center [649, 21] width 64 height 25
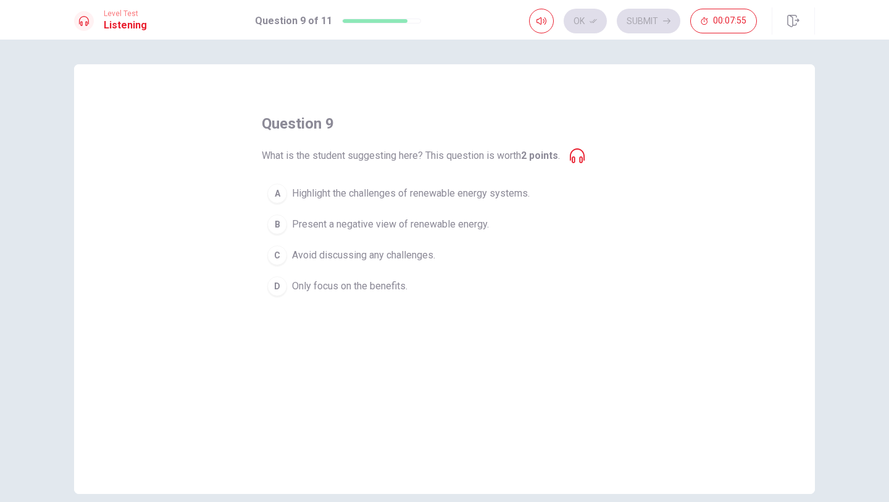
click at [451, 227] on span "Present a negative view of renewable energy." at bounding box center [390, 224] width 197 height 15
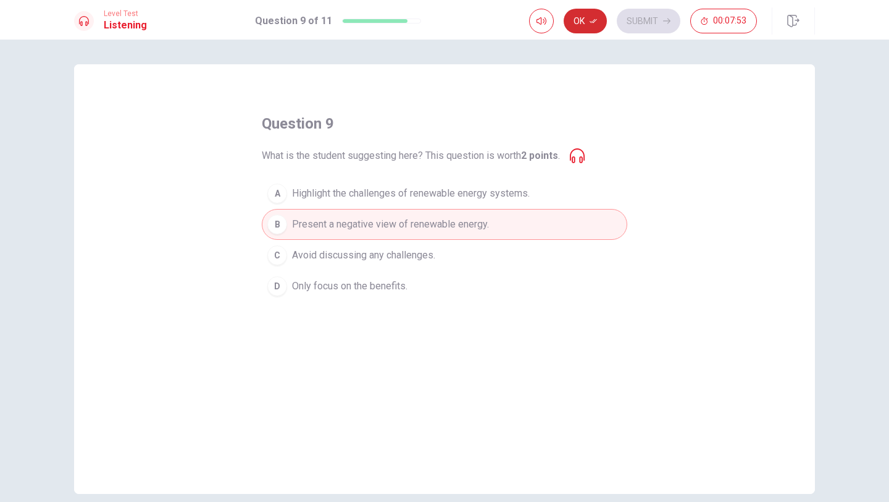
click at [590, 28] on button "Ok" at bounding box center [585, 21] width 43 height 25
click at [640, 25] on button "Submit" at bounding box center [649, 21] width 64 height 25
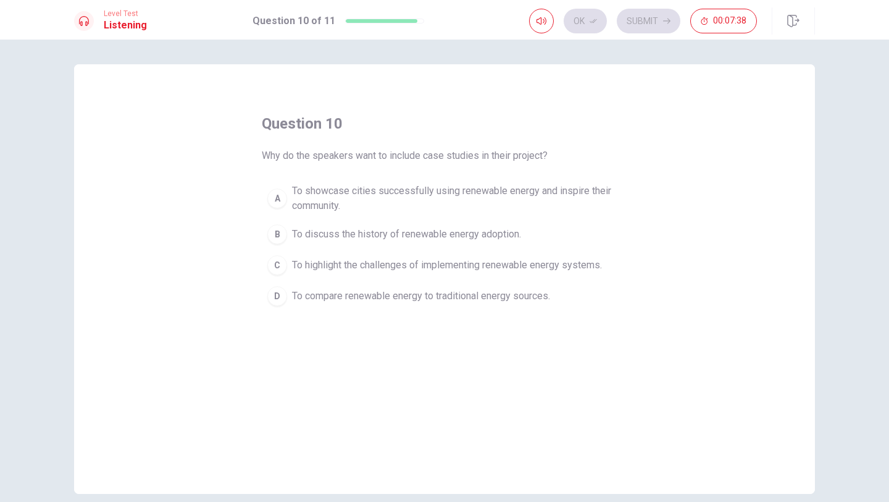
click at [369, 292] on span "To compare renewable energy to traditional energy sources." at bounding box center [421, 295] width 258 height 15
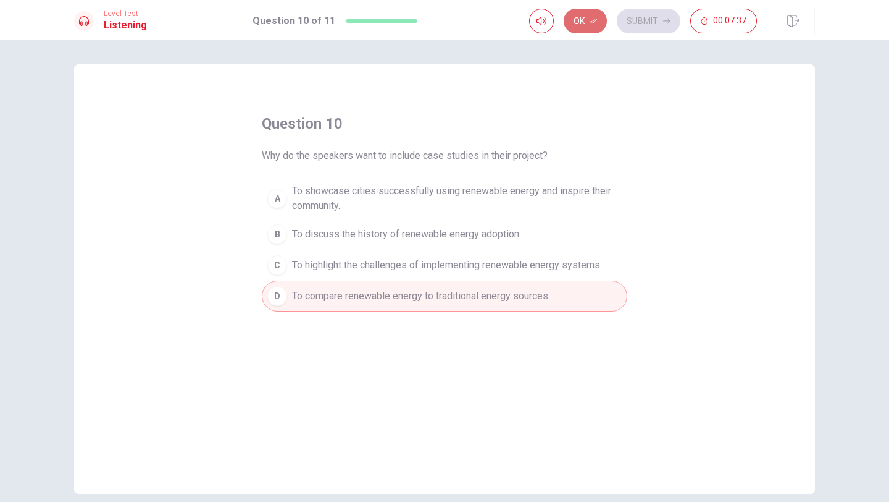
click at [600, 22] on button "Ok" at bounding box center [585, 21] width 43 height 25
click at [635, 22] on button "Submit" at bounding box center [649, 21] width 64 height 25
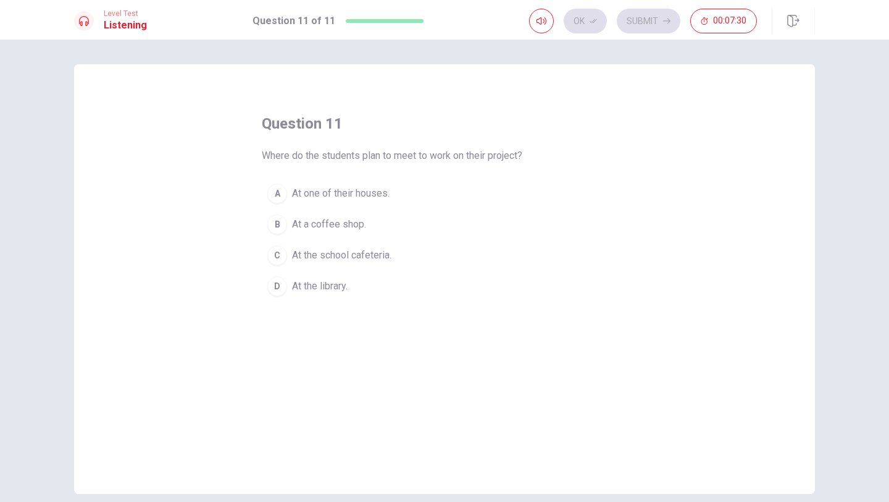
click at [363, 285] on button "D At the library." at bounding box center [445, 286] width 366 height 31
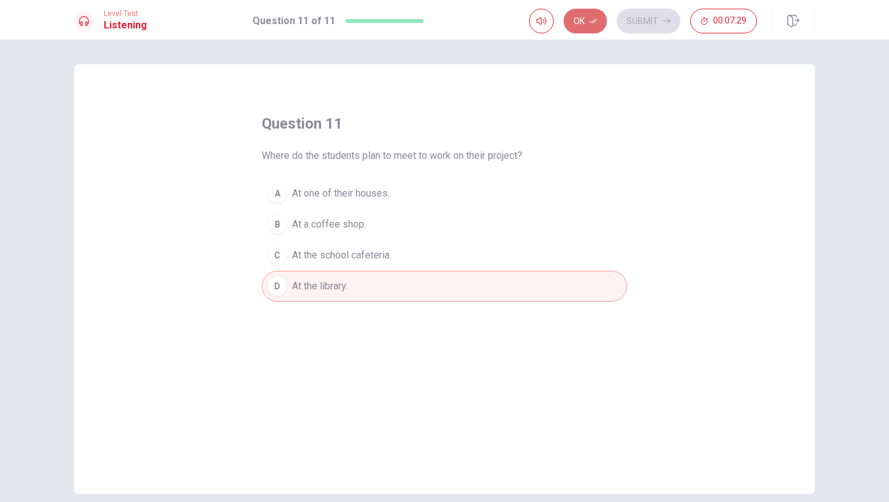
click at [603, 26] on button "Ok" at bounding box center [585, 21] width 43 height 25
click at [639, 27] on button "Submit" at bounding box center [649, 21] width 64 height 25
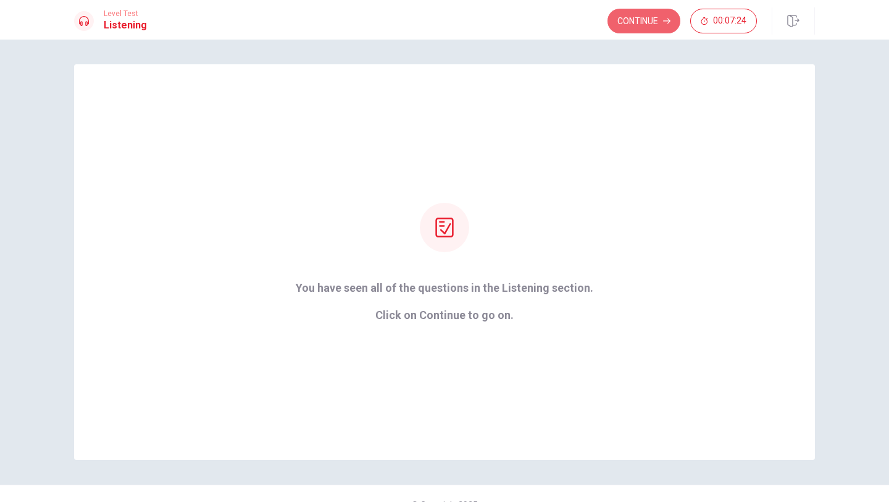
click at [639, 27] on button "Continue" at bounding box center [644, 21] width 73 height 25
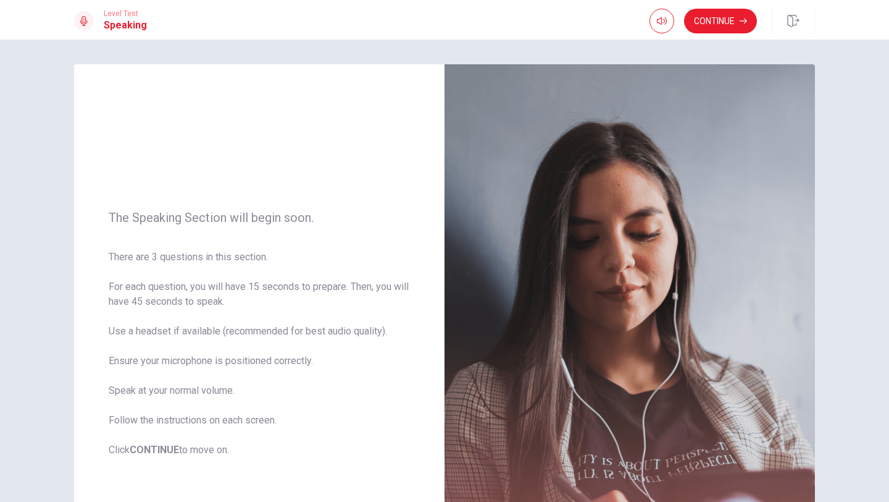
scroll to position [83, 0]
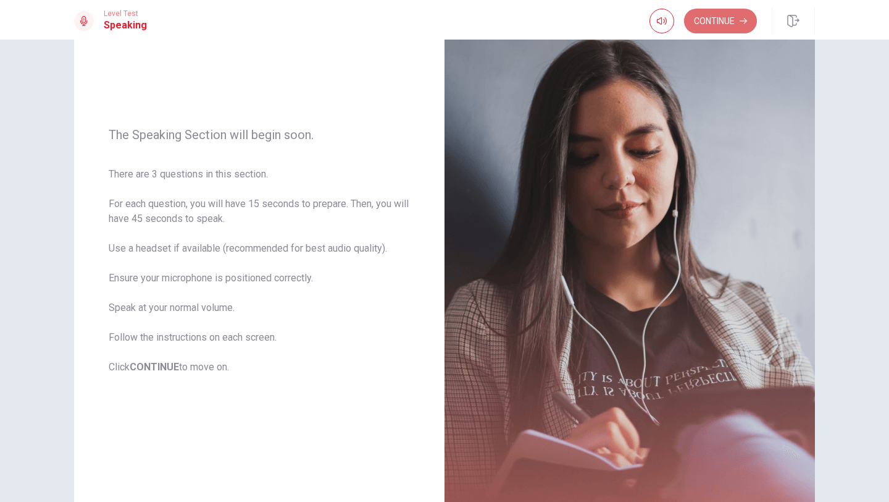
click at [723, 23] on button "Continue" at bounding box center [720, 21] width 73 height 25
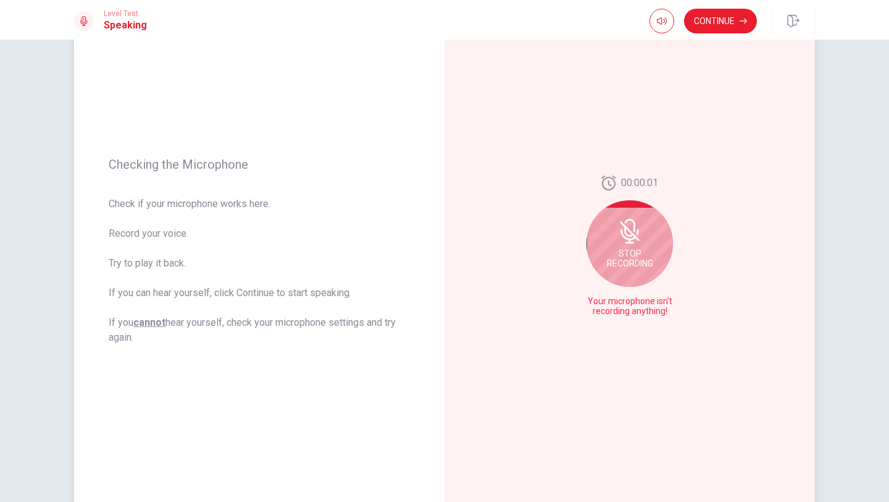
click at [620, 242] on icon at bounding box center [630, 231] width 25 height 25
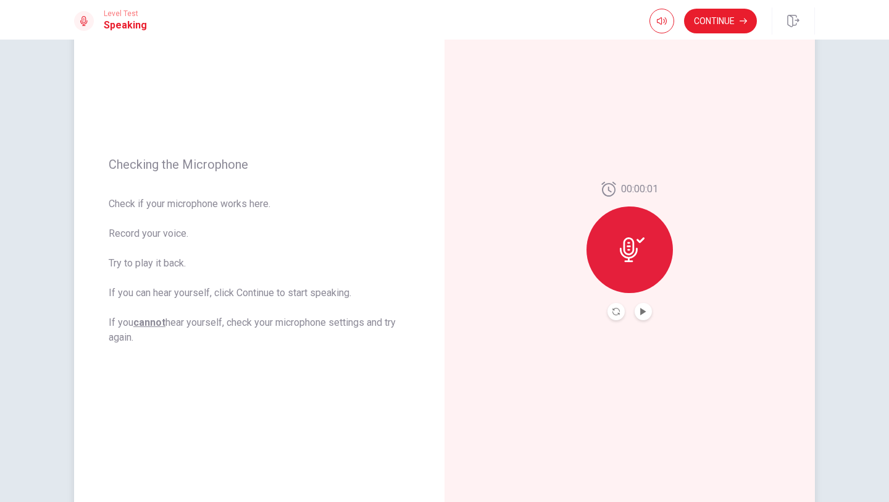
click at [626, 263] on div at bounding box center [630, 249] width 86 height 86
click at [613, 311] on icon "Record Again" at bounding box center [616, 311] width 7 height 7
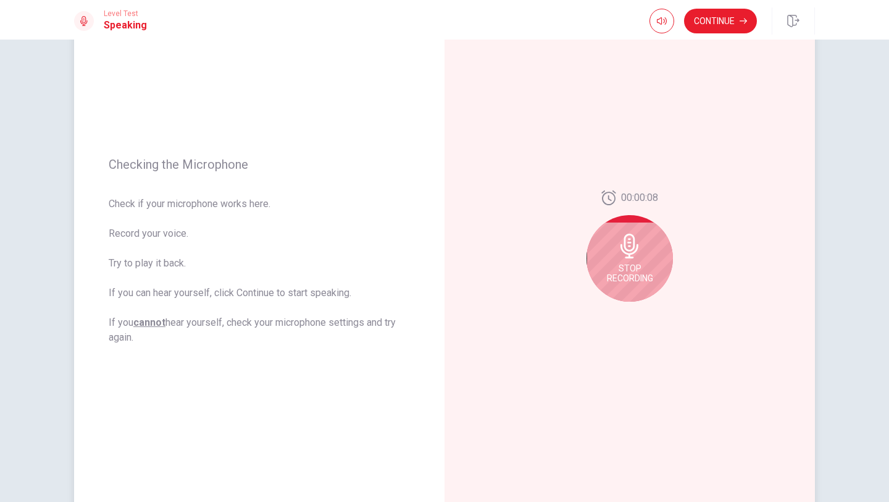
click at [653, 257] on div "Stop Recording" at bounding box center [630, 258] width 86 height 86
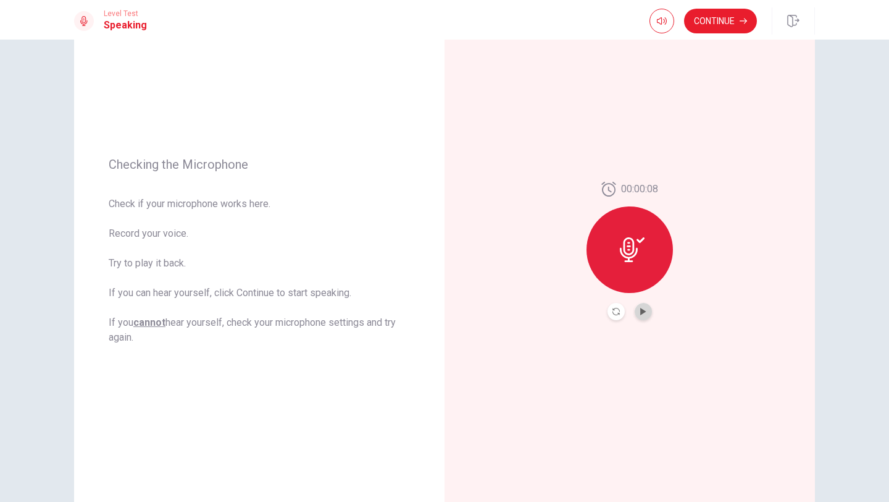
click at [641, 306] on button "Play Audio" at bounding box center [643, 311] width 17 height 17
click at [732, 26] on button "Continue" at bounding box center [720, 21] width 73 height 25
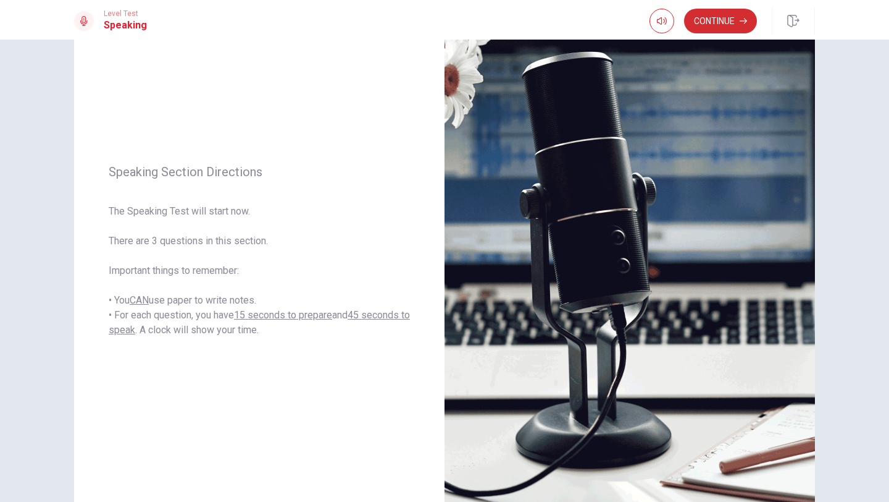
click at [721, 23] on button "Continue" at bounding box center [720, 21] width 73 height 25
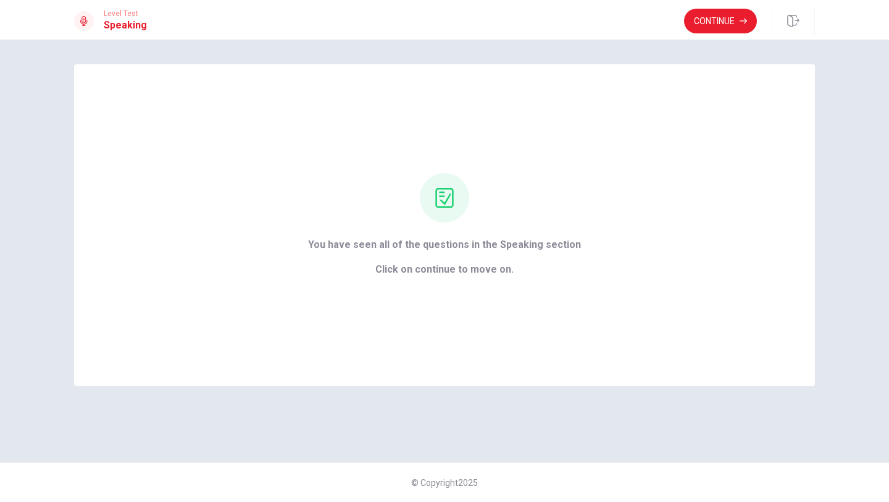
scroll to position [0, 0]
click at [720, 25] on button "Continue" at bounding box center [720, 21] width 73 height 25
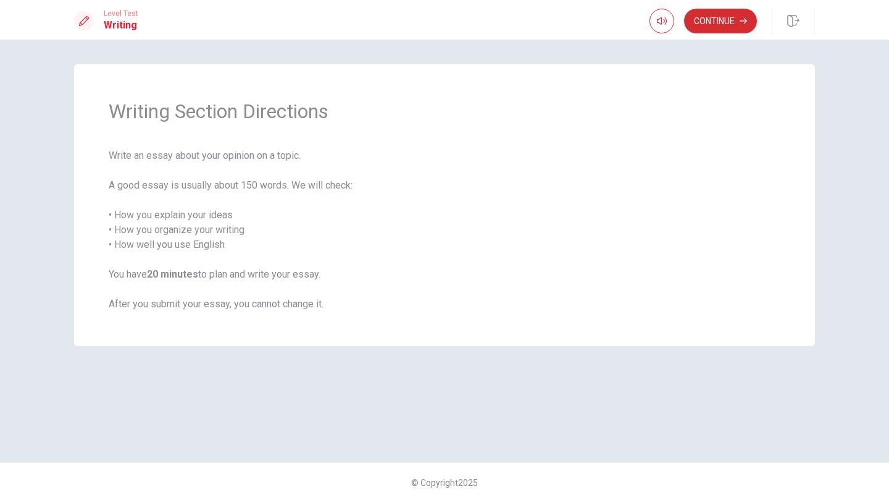
click at [728, 27] on button "Continue" at bounding box center [720, 21] width 73 height 25
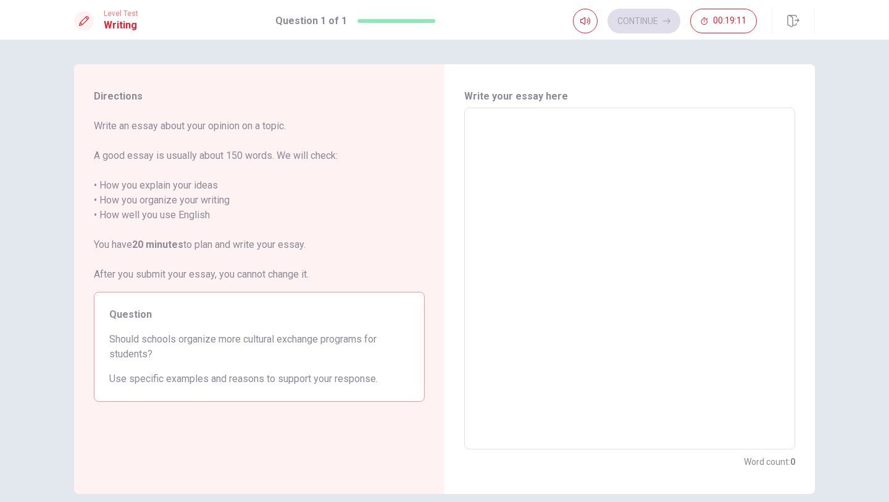
click at [572, 185] on textarea at bounding box center [630, 278] width 314 height 321
type textarea "I"
type textarea "x"
type textarea "I"
type textarea "x"
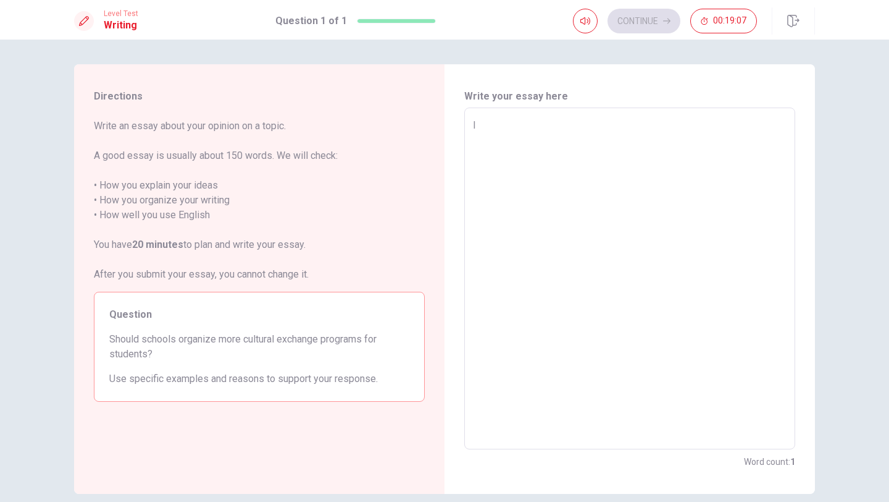
type textarea "I t"
type textarea "x"
type textarea "I th"
type textarea "x"
type textarea "I thi"
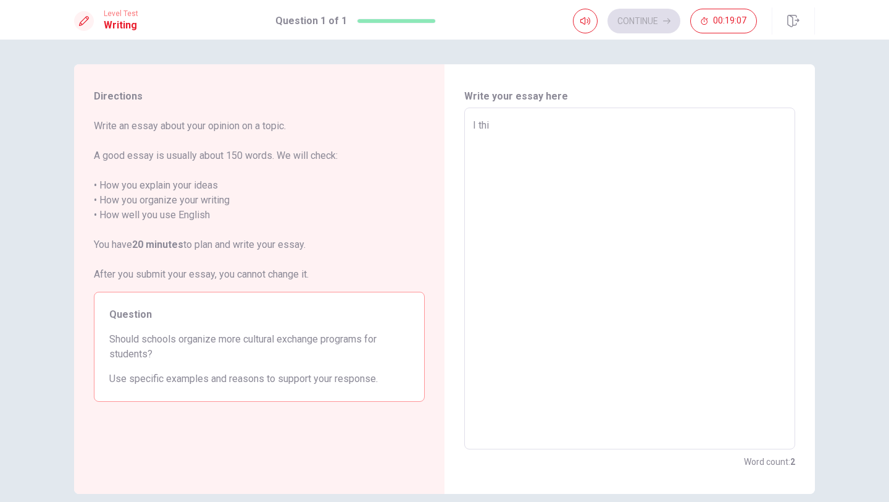
type textarea "x"
type textarea "I thin"
type textarea "x"
type textarea "I think"
type textarea "x"
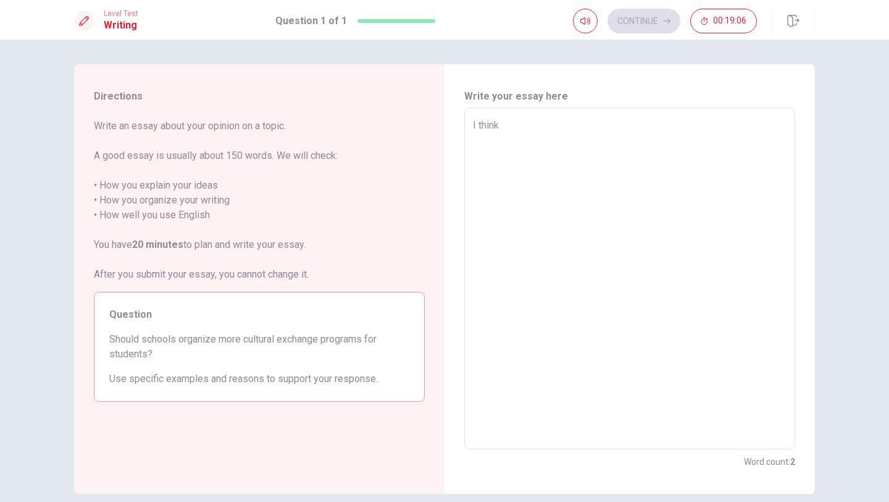
type textarea "I think"
type textarea "x"
type textarea "I think S"
type textarea "x"
type textarea "I think Sc"
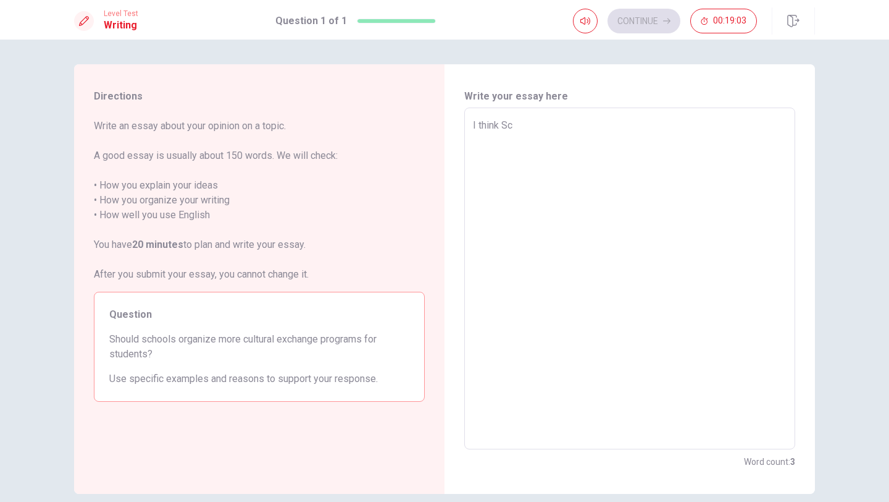
type textarea "x"
type textarea "I think Sch"
type textarea "x"
type textarea "I think Sc"
type textarea "x"
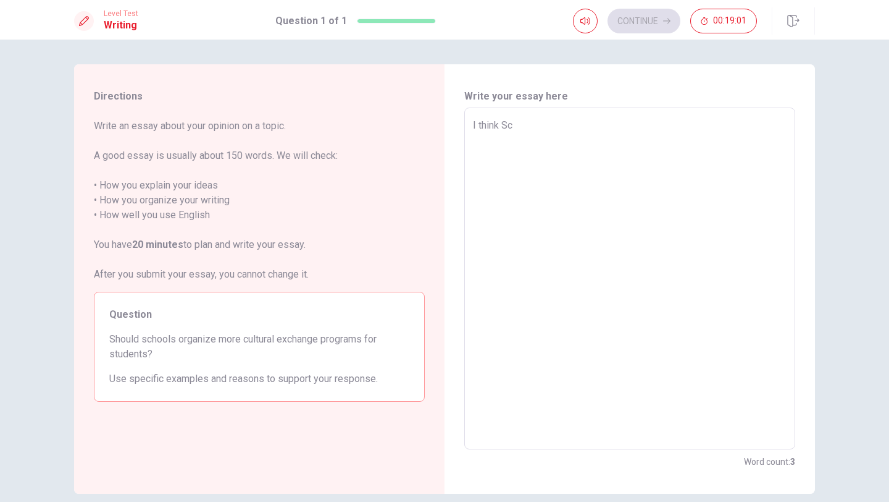
type textarea "I think S"
type textarea "x"
type textarea "I think"
type textarea "x"
type textarea "I think s"
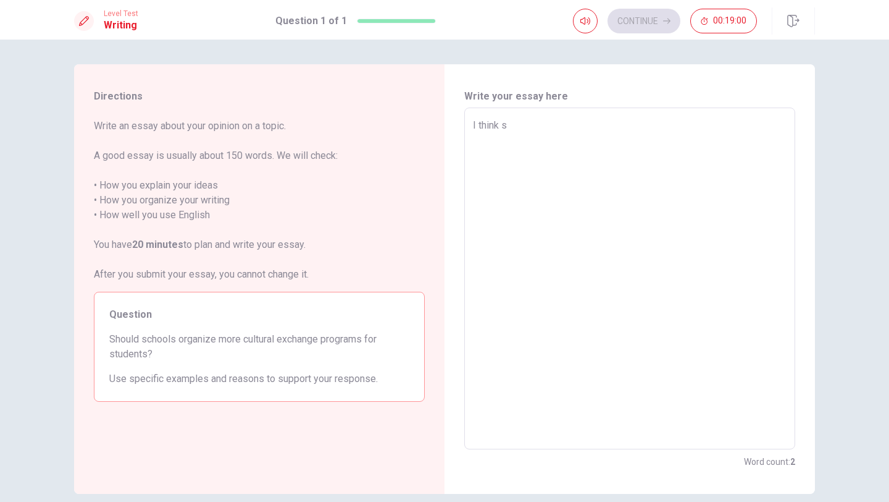
type textarea "x"
type textarea "I think sc"
type textarea "x"
type textarea "I think sch"
type textarea "x"
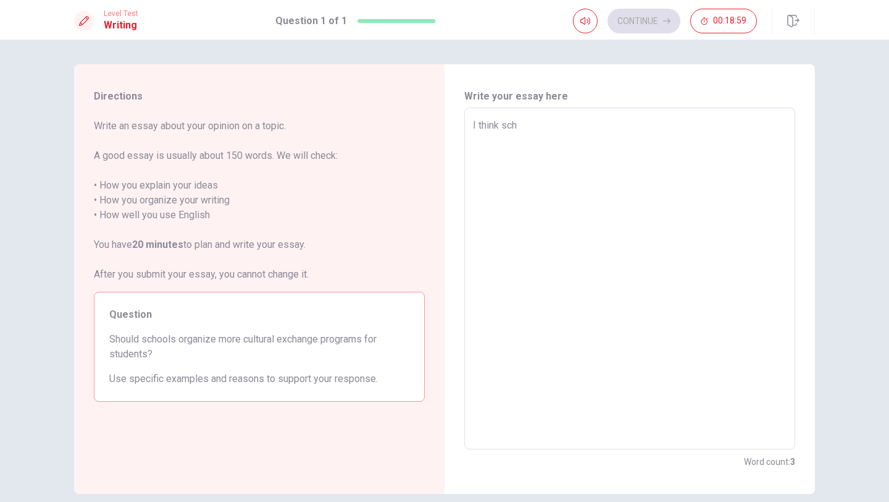
type textarea "I think scho"
type textarea "x"
type textarea "I think schoo"
type textarea "x"
type textarea "I think school"
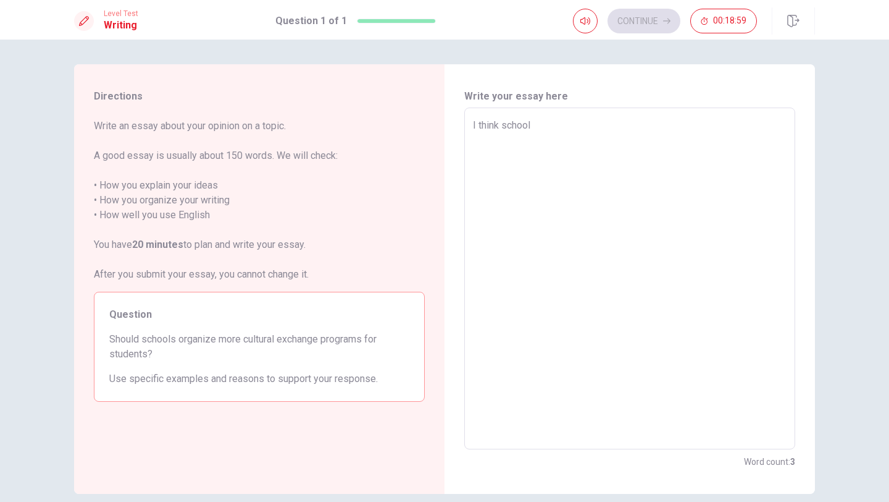
type textarea "x"
type textarea "I think school"
type textarea "x"
type textarea "I think school s"
type textarea "x"
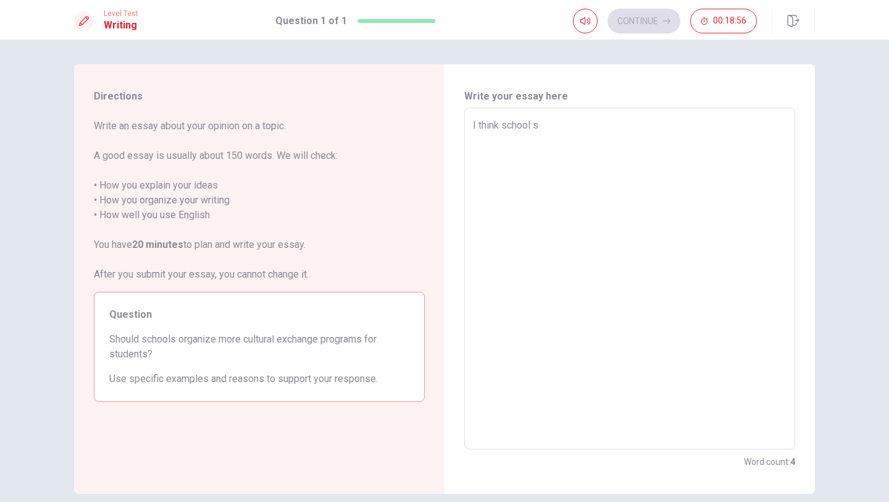
type textarea "I think school sh"
type textarea "x"
type textarea "I think school sho"
type textarea "x"
type textarea "I think school shol"
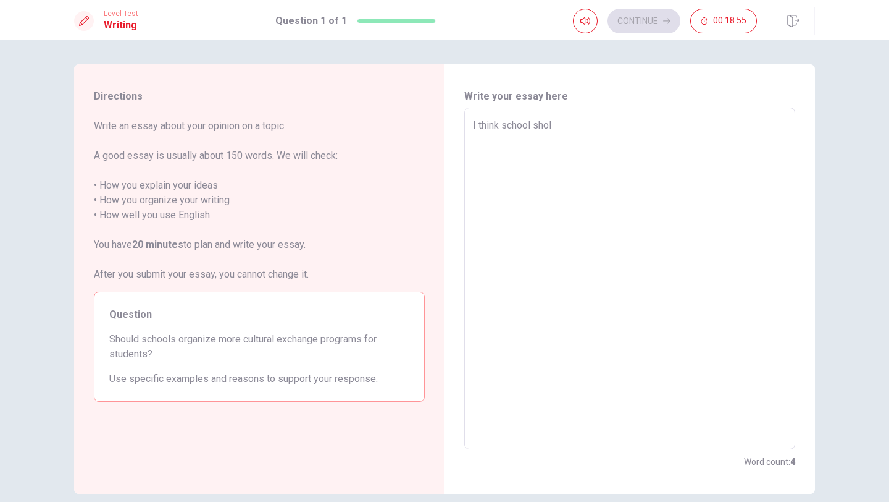
type textarea "x"
type textarea "I think school shold"
type textarea "x"
type textarea "I think school shold"
type textarea "x"
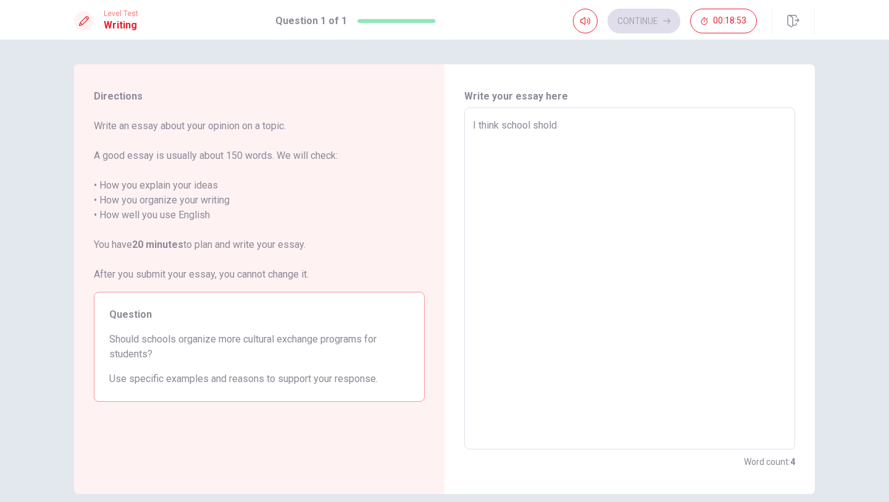
type textarea "I think school shold o"
type textarea "x"
type textarea "I think school shold or"
type textarea "x"
type textarea "I think school shold org"
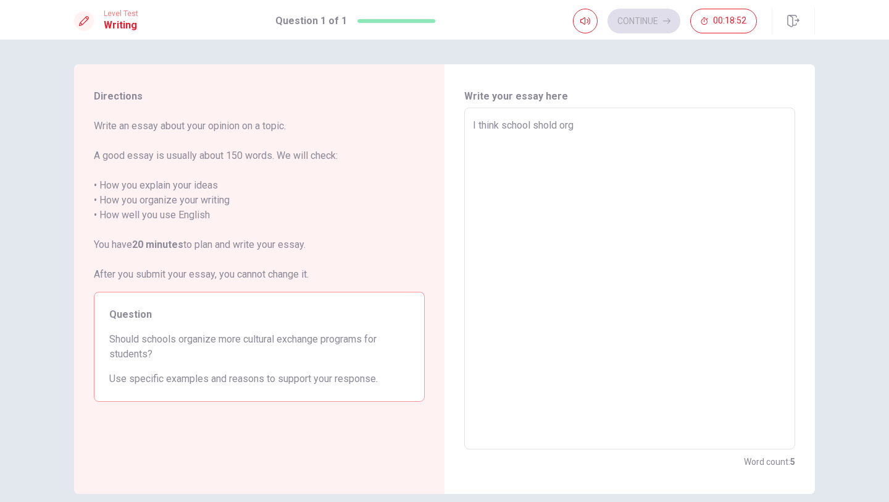
type textarea "x"
type textarea "I think school shold orga"
type textarea "x"
type textarea "I think school shold organ"
type textarea "x"
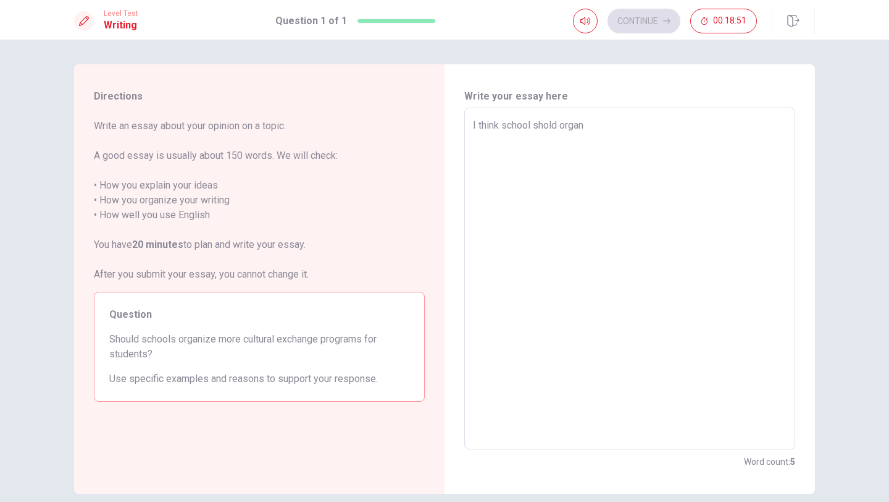
type textarea "I think school shold organi"
type textarea "x"
type textarea "I think school shold organiz"
type textarea "x"
type textarea "I think school shold organize"
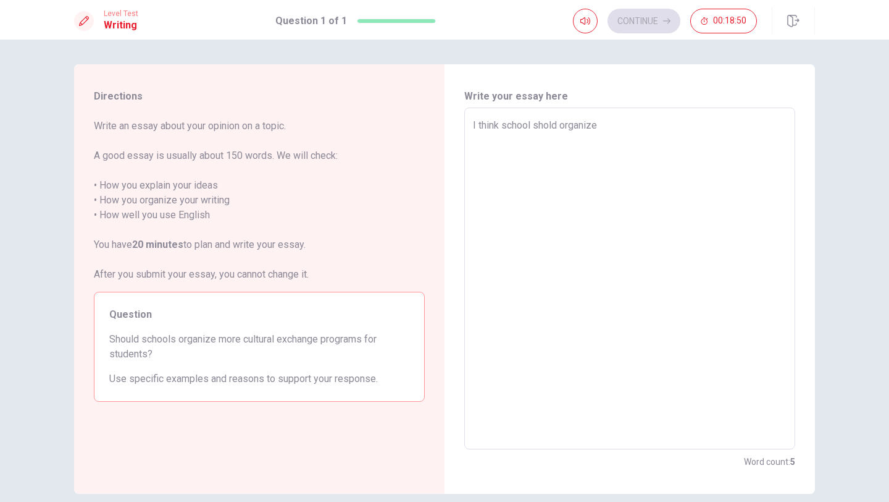
type textarea "x"
type textarea "I think school shold organize"
type textarea "x"
type textarea "I think school shold organize m"
type textarea "x"
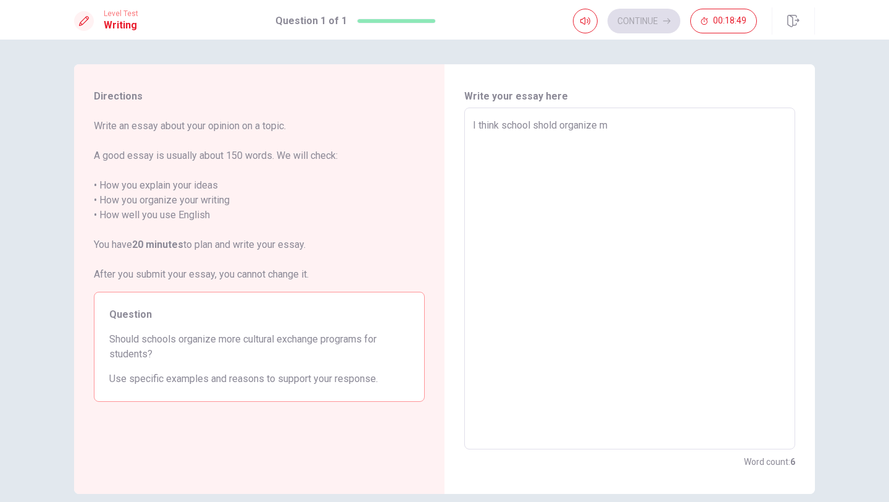
type textarea "I think school shold organize mo"
type textarea "x"
type textarea "I think school shold organize mor"
type textarea "x"
type textarea "I think school shold organize more"
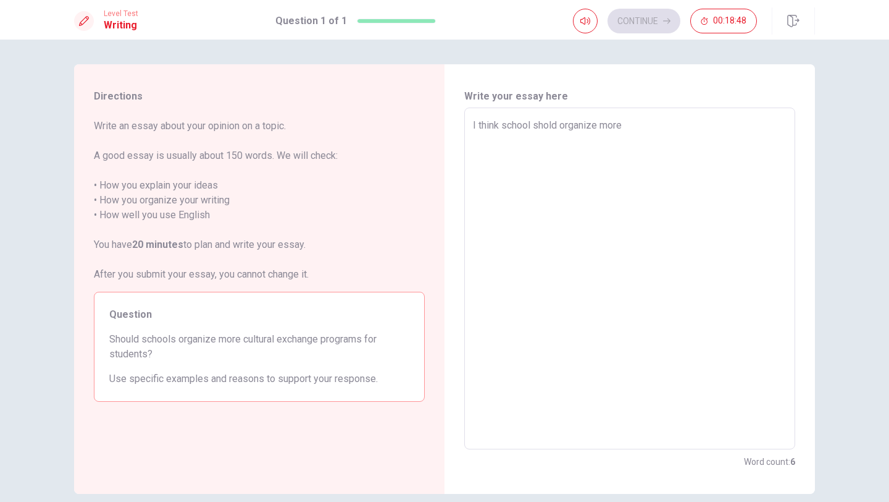
type textarea "x"
type textarea "I think school shold organize more"
type textarea "x"
type textarea "I think school shold organize more c"
type textarea "x"
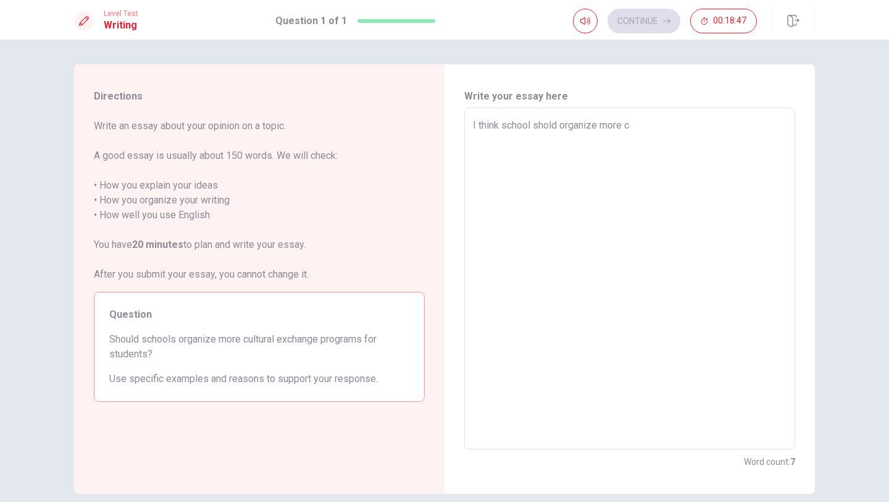
type textarea "I think school shold organize more cu"
type textarea "x"
type textarea "I think school shold organize more cul"
type textarea "x"
type textarea "I think school shold organize more cult"
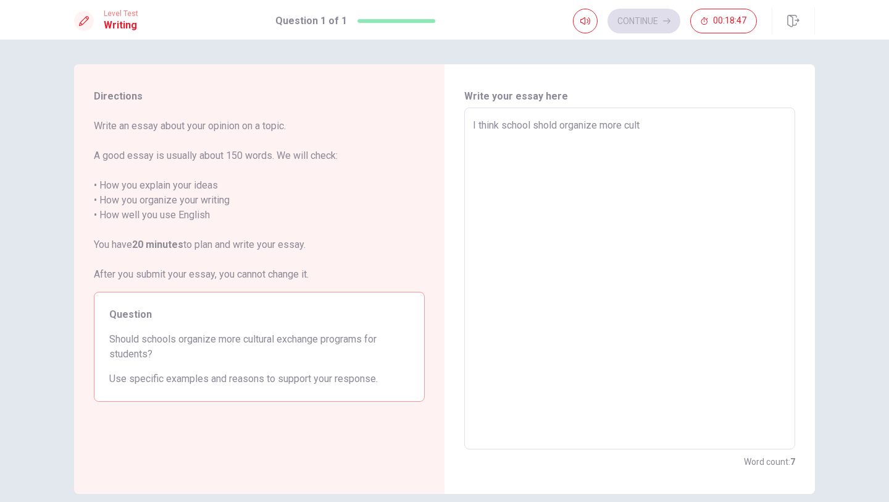
type textarea "x"
type textarea "I think school shold organize more cultu"
type textarea "x"
type textarea "I think school shold organize more cultur"
type textarea "x"
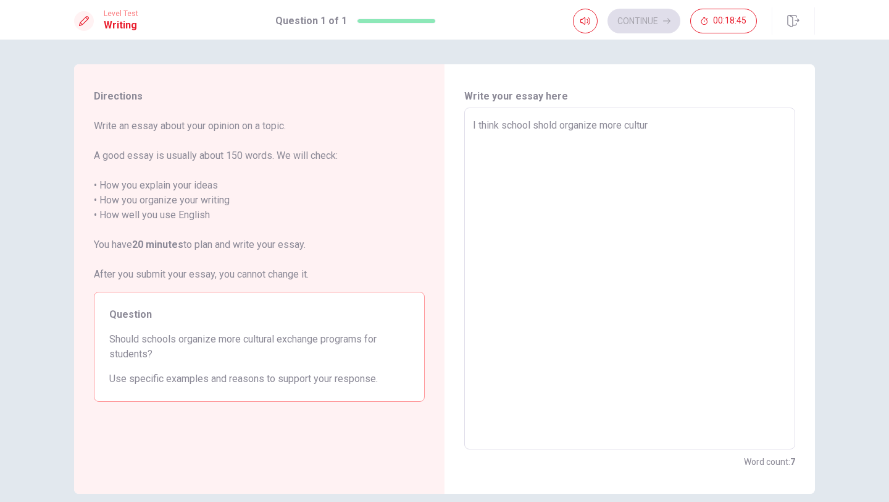
type textarea "I think school shold organize more cultura"
type textarea "x"
type textarea "I think school shold organize more cultural"
type textarea "x"
type textarea "I think school shold organize more cultural"
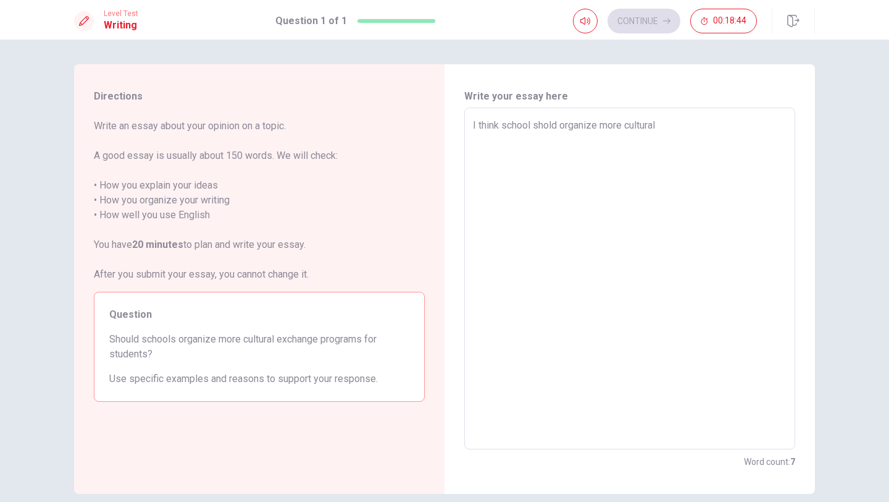
type textarea "x"
type textarea "I think school shold organize more cultural e"
type textarea "x"
type textarea "I think school shold organize more cultural ex"
type textarea "x"
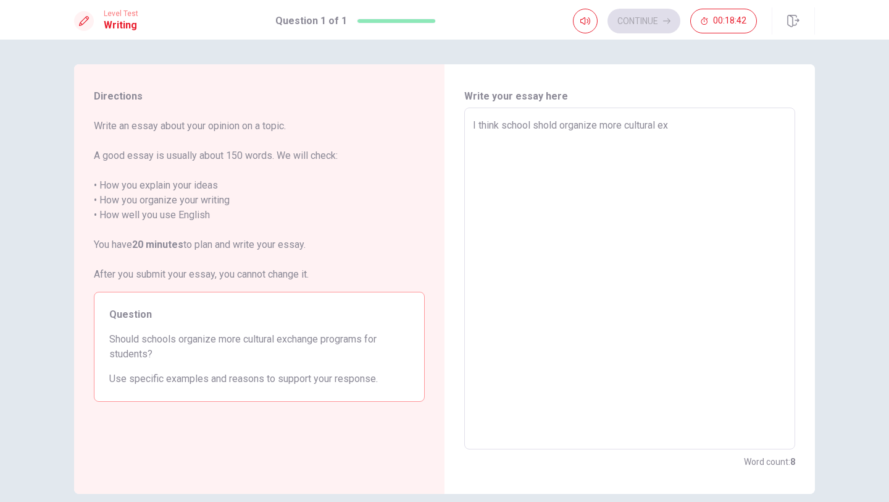
type textarea "I think school shold organize more cultural exc"
type textarea "x"
type textarea "I think school shold organize more cultural exch"
type textarea "x"
type textarea "I think school shold organize more cultural excha"
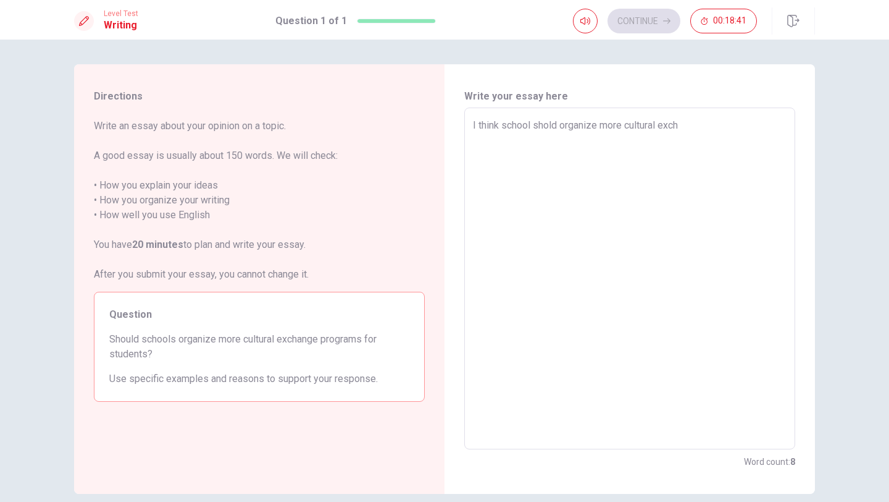
type textarea "x"
type textarea "I think school shold organize more cultural exchan"
type textarea "x"
type textarea "I think school shold organize more cultural exchang"
type textarea "x"
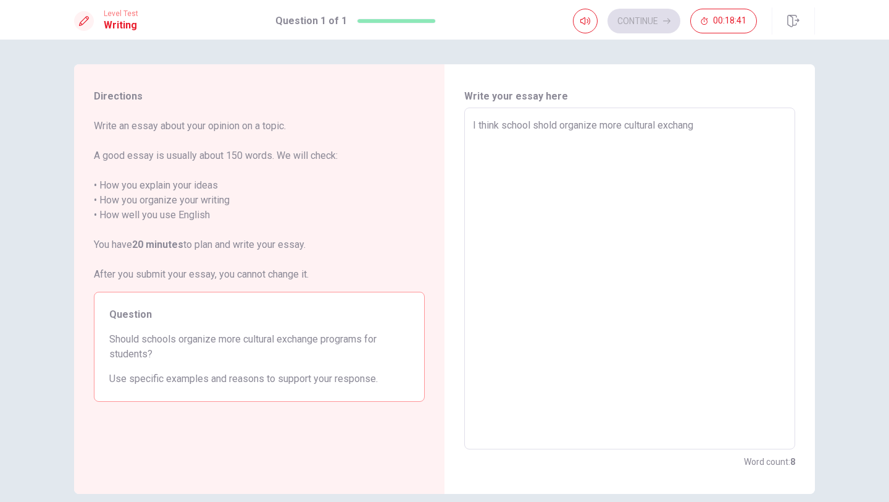
type textarea "I think school shold organize more cultural exchange"
type textarea "x"
type textarea "I think school shold organize more cultural exchange"
type textarea "x"
type textarea "I think school shold organize more cultural exchange p"
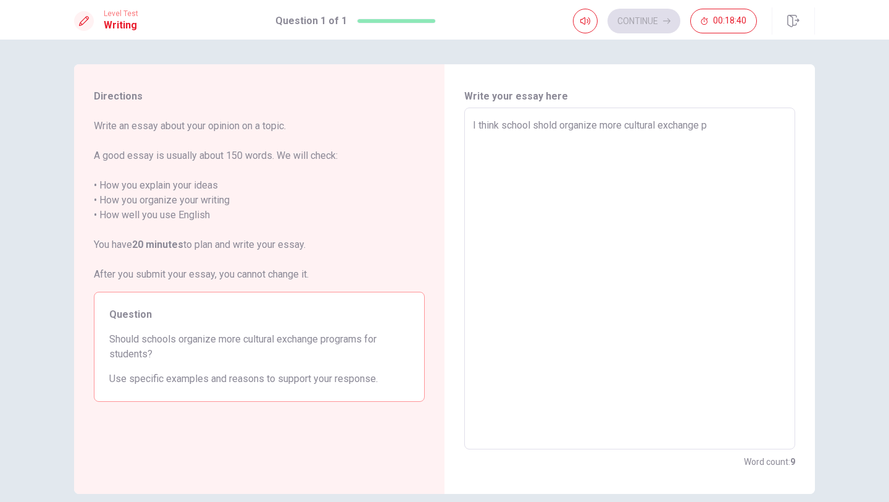
type textarea "x"
type textarea "I think school shold organize more cultural exchange pr"
type textarea "x"
type textarea "I think school shold organize more cultural exchange pro"
type textarea "x"
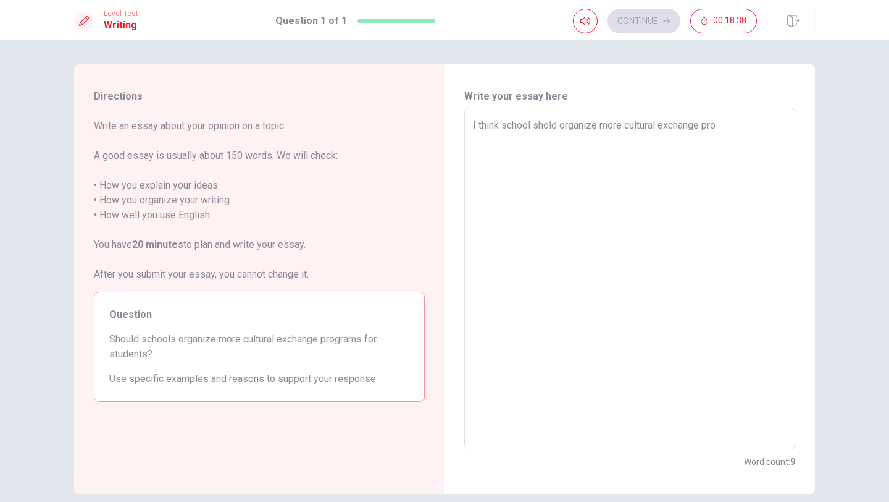
type textarea "I think school shold organize more cultural exchange prog"
type textarea "x"
type textarea "I think school shold organize more cultural exchange progr"
type textarea "x"
type textarea "I think school shold organize more cultural exchange progra"
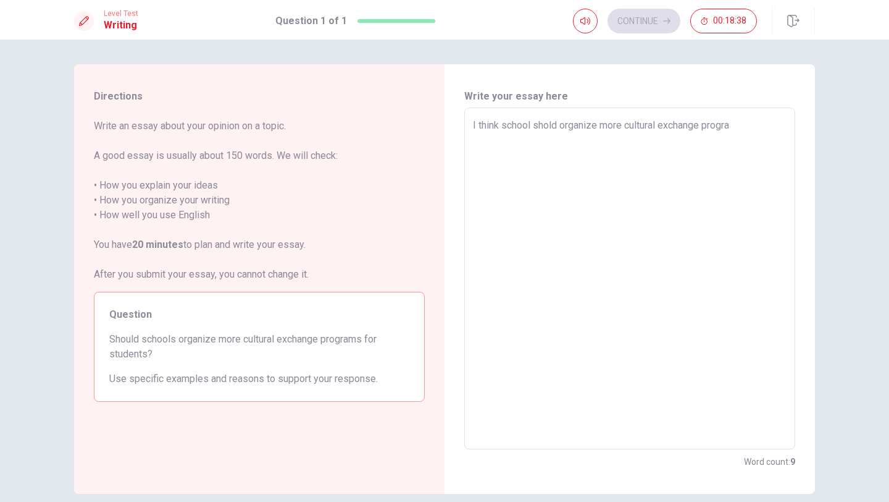
type textarea "x"
type textarea "I think school shold organize more cultural exchange program"
type textarea "x"
type textarea "I think school shold organize more cultural exchange programs"
type textarea "x"
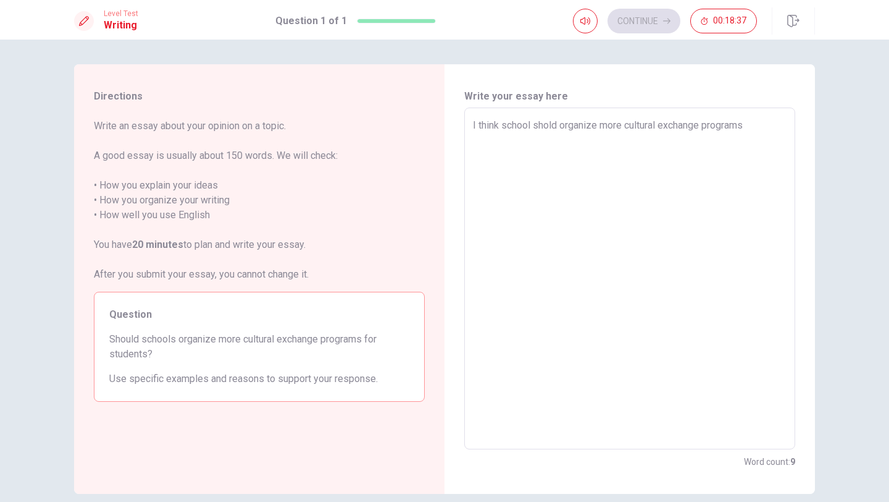
type textarea "I think school shold organize more cultural exchange programs"
type textarea "x"
type textarea "I think school shold organize more cultural exchange programs f"
type textarea "x"
type textarea "I think school shold organize more cultural exchange programs fo"
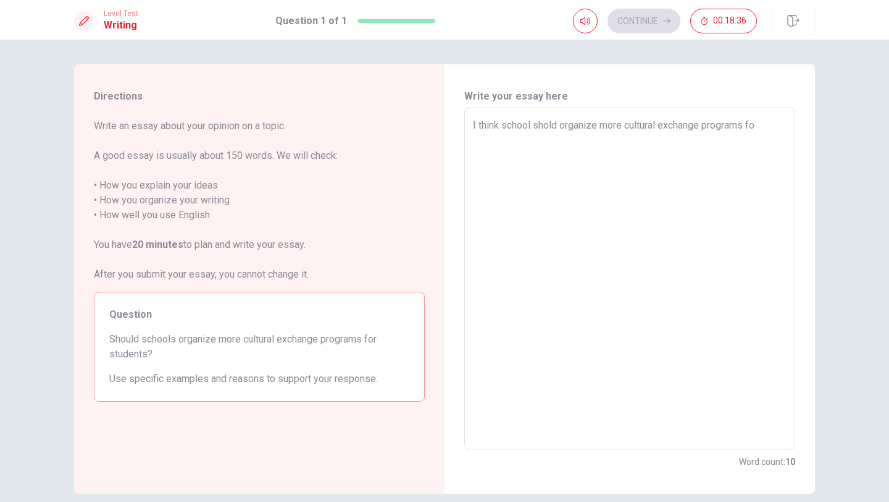
type textarea "x"
type textarea "I think school shold organize more cultural exchange programs for"
type textarea "x"
type textarea "I think school shold organize more cultural exchange programs for"
type textarea "x"
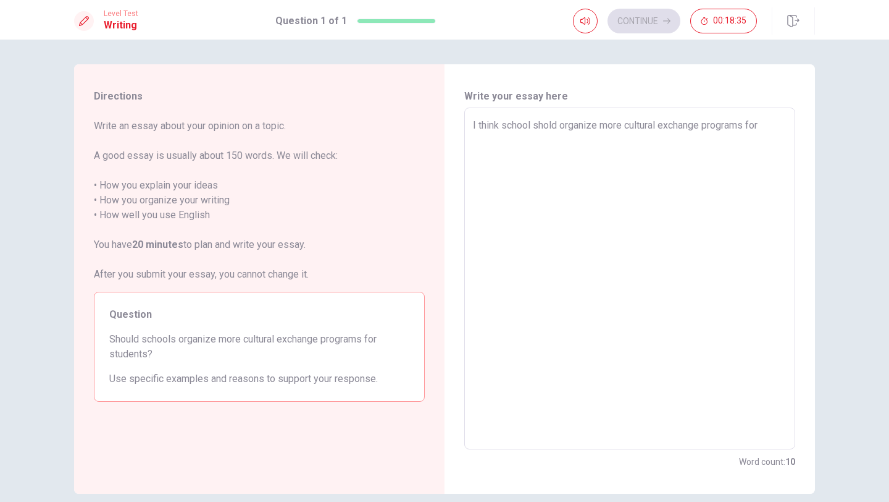
type textarea "I think school shold organize more cultural exchange programs for s"
type textarea "x"
type textarea "I think school shold organize more cultural exchange programs for st"
type textarea "x"
type textarea "I think school shold organize more cultural exchange programs for stu"
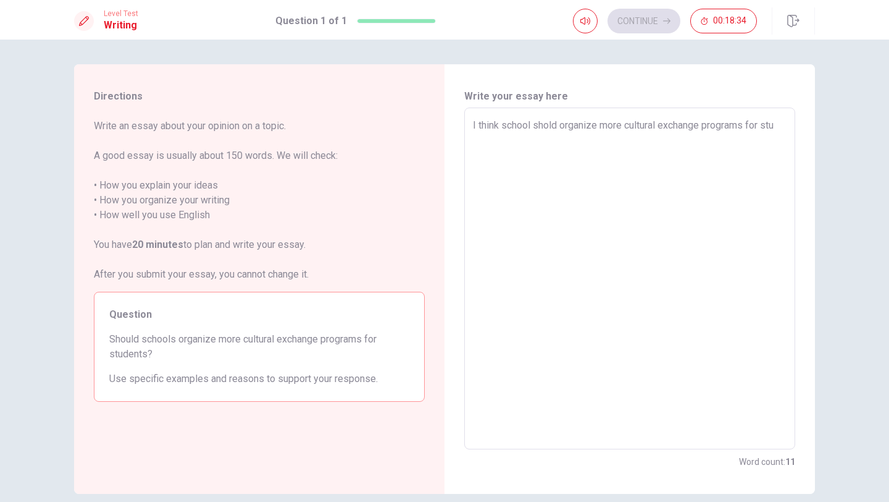
type textarea "x"
type textarea "I think school shold organize more cultural exchange programs for stud"
type textarea "x"
type textarea "I think school shold organize more cultural exchange programs for stude"
type textarea "x"
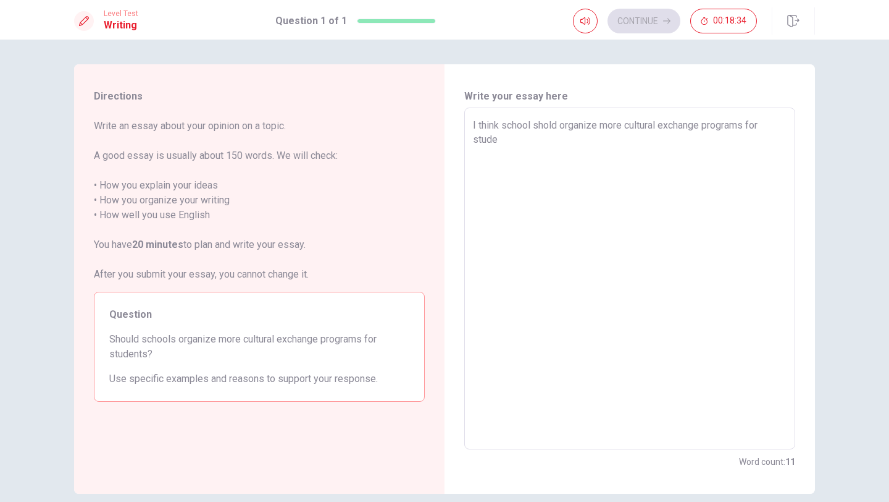
type textarea "I think school shold organize more cultural exchange programs for studen"
type textarea "x"
type textarea "I think school shold organize more cultural exchange programs for student"
type textarea "x"
type textarea "I think school shold organize more cultural exchange programs for students"
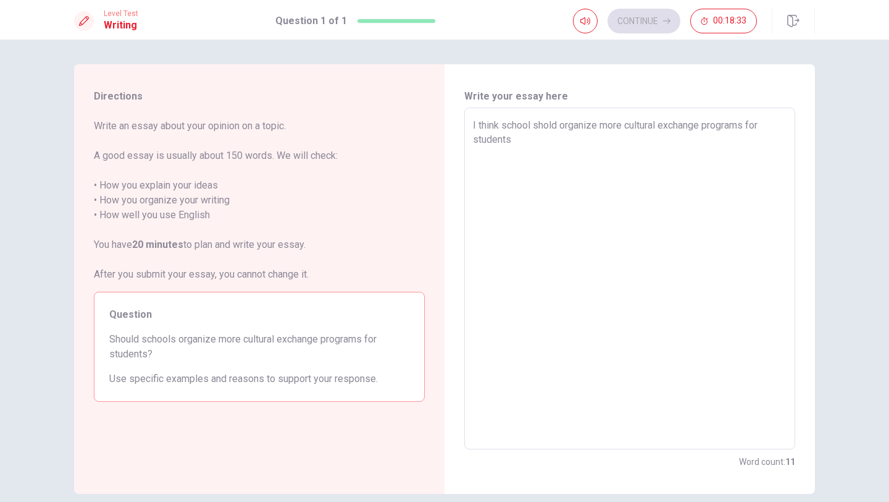
type textarea "x"
type textarea "I think school shold organize more cultural exchange programs for students."
type textarea "x"
type textarea "I think school shold organize more cultural exchange programs for students."
type textarea "x"
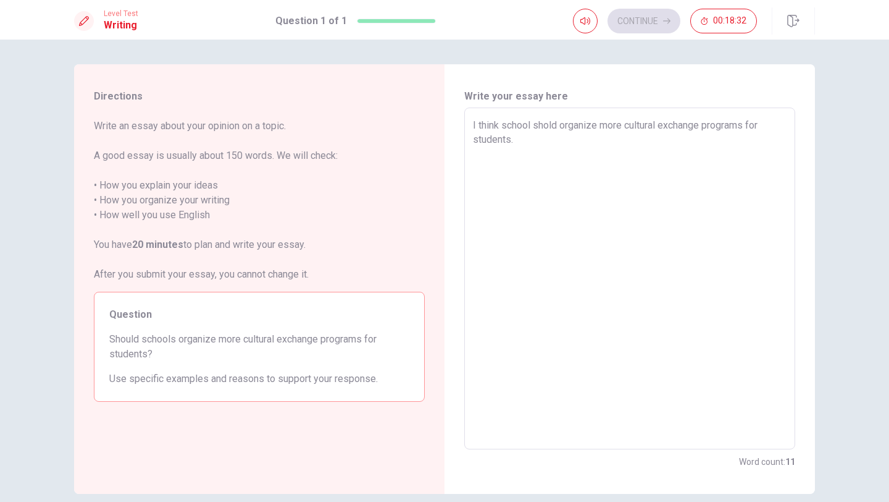
type textarea "I think school shold organize more cultural exchange programs for students. B"
type textarea "x"
type textarea "I think school shold organize more cultural exchange programs for students. Be"
type textarea "x"
type textarea "I think school shold organize more cultural exchange programs for students. Bec"
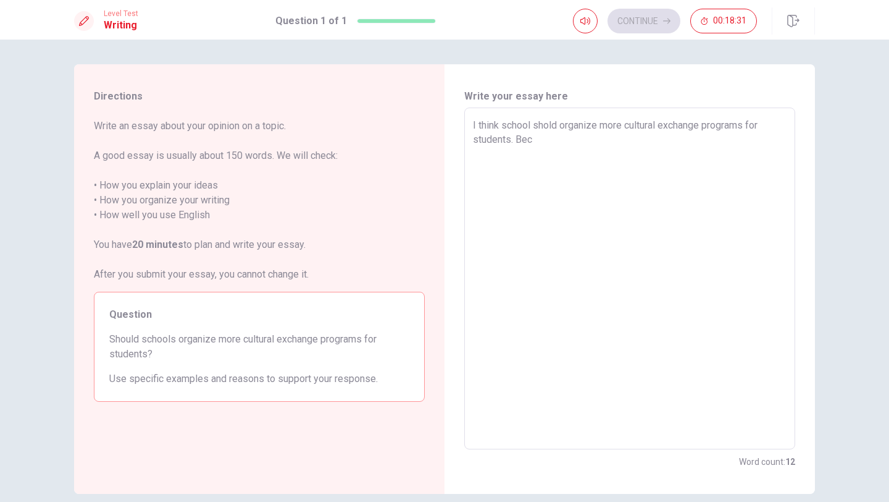
type textarea "x"
type textarea "I think school shold organize more cultural exchange programs for students. [GE…"
type textarea "x"
type textarea "I think school shold organize more cultural exchange programs for students. [GE…"
type textarea "x"
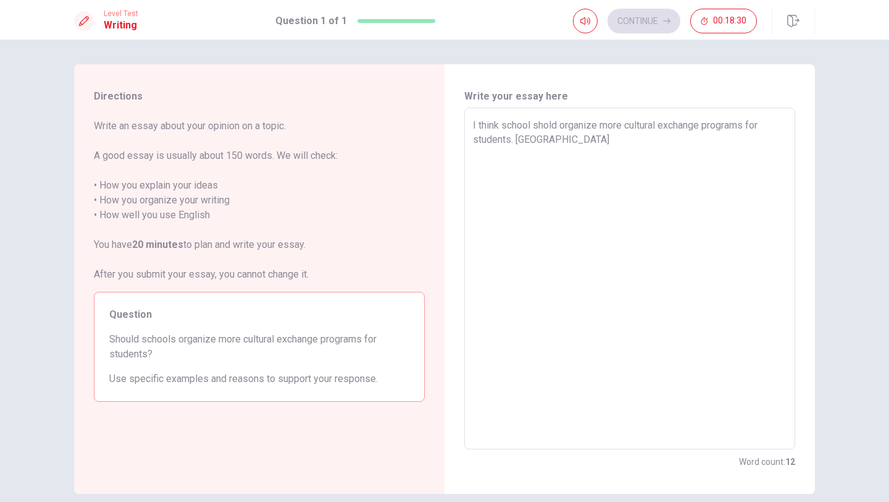
type textarea "I think school shold organize more cultural exchange programs for students. Bec…"
type textarea "x"
type textarea "I think school shold organize more cultural exchange programs for students. Bec…"
type textarea "x"
type textarea "I think school shold organize more cultural exchange programs for students. Bec…"
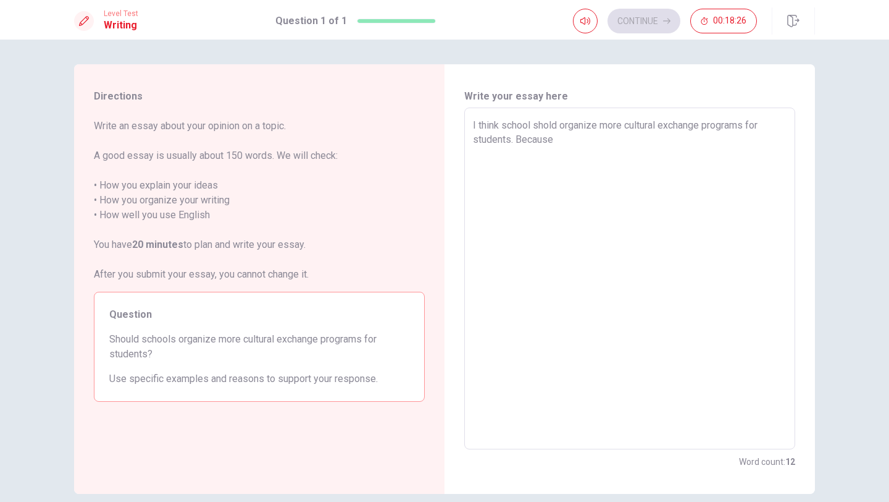
type textarea "x"
type textarea "I think school shold organize more cultural exchange programs for students. Bec…"
type textarea "x"
type textarea "I think school shold organize more cultural exchange programs for students. Bec…"
type textarea "x"
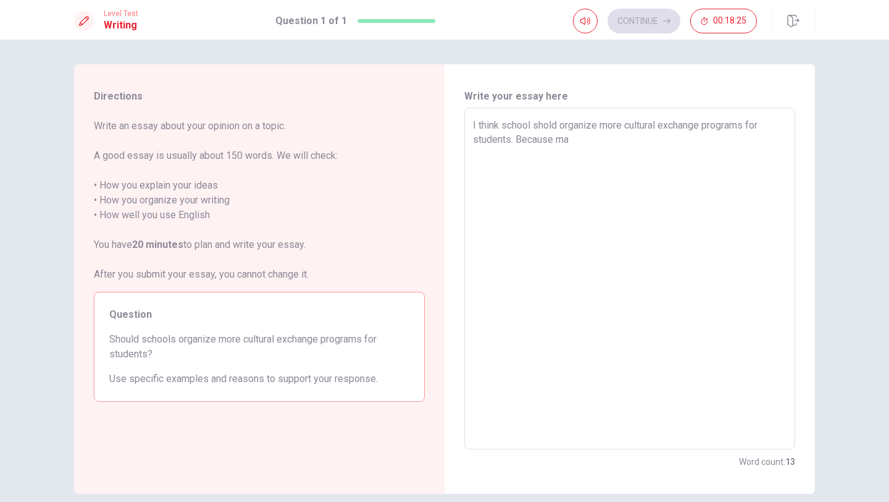
type textarea "I think school shold organize more cultural exchange programs for students. Bec…"
type textarea "x"
type textarea "I think school shold organize more cultural exchange programs for students. Bec…"
type textarea "x"
type textarea "I think school shold organize more cultural exchange programs for students. Bec…"
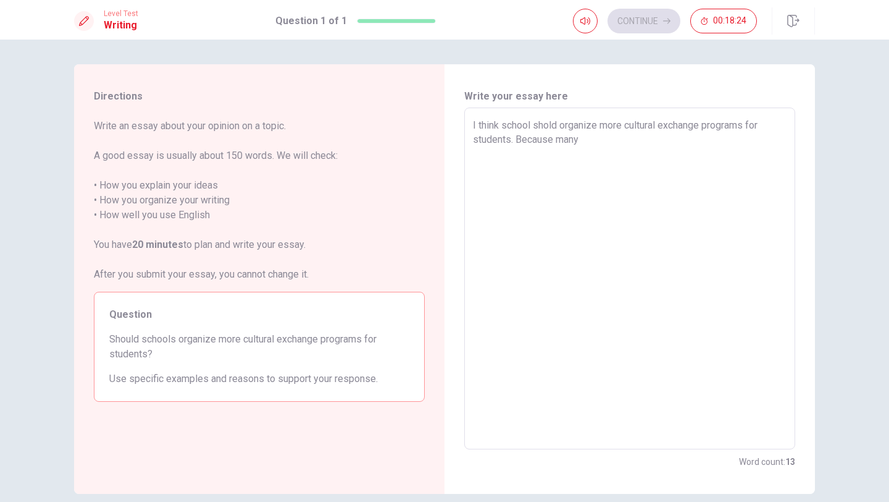
type textarea "x"
type textarea "I think school shold organize more cultural exchange programs for students. Bec…"
type textarea "x"
type textarea "I think school shold organize more cultural exchange programs for students. Bec…"
type textarea "x"
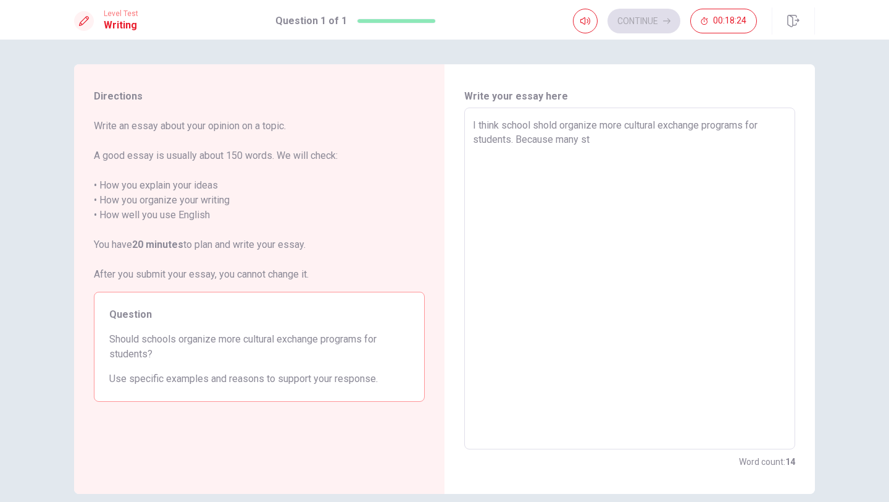
type textarea "I think school shold organize more cultural exchange programs for students. Bec…"
type textarea "x"
type textarea "I think school shold organize more cultural exchange programs for students. Bec…"
type textarea "x"
type textarea "I think school shold organize more cultural exchange programs for students. Bec…"
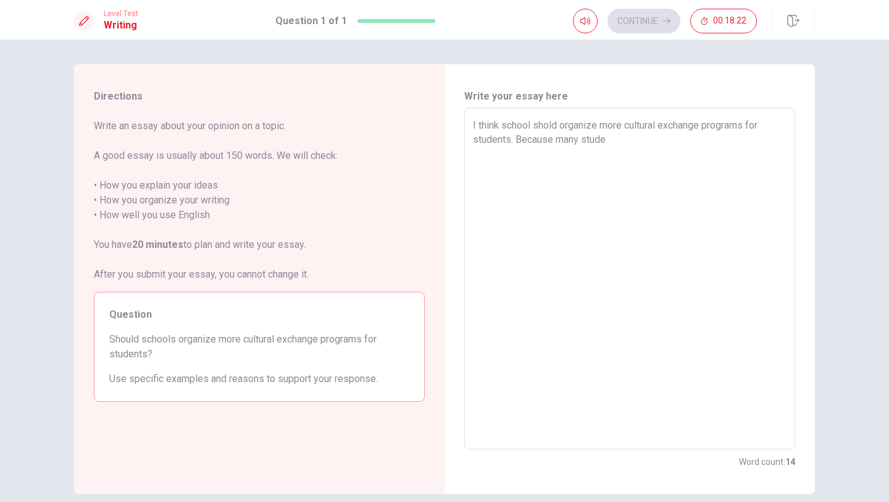
type textarea "x"
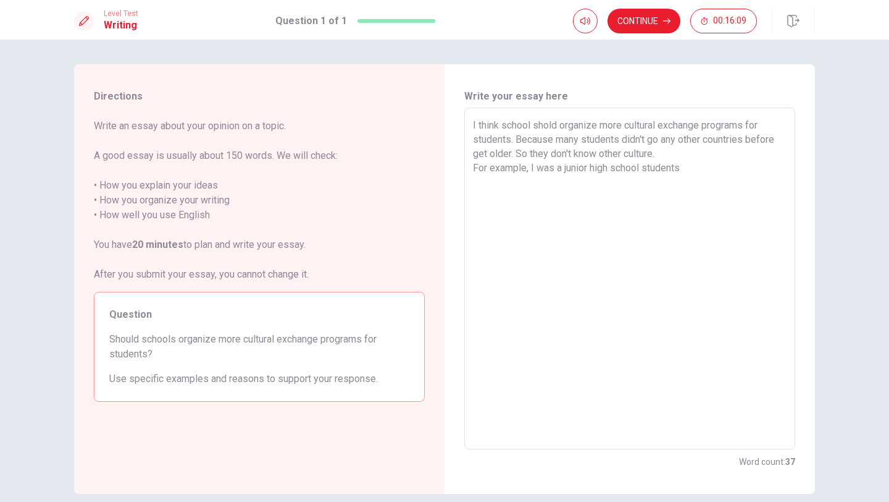
click at [529, 171] on textarea "I think school shold organize more cultural exchange programs for students. Bec…" at bounding box center [630, 278] width 314 height 321
click at [719, 171] on textarea "I think school shold organize more cultural exchange programs for students. Bec…" at bounding box center [630, 278] width 314 height 321
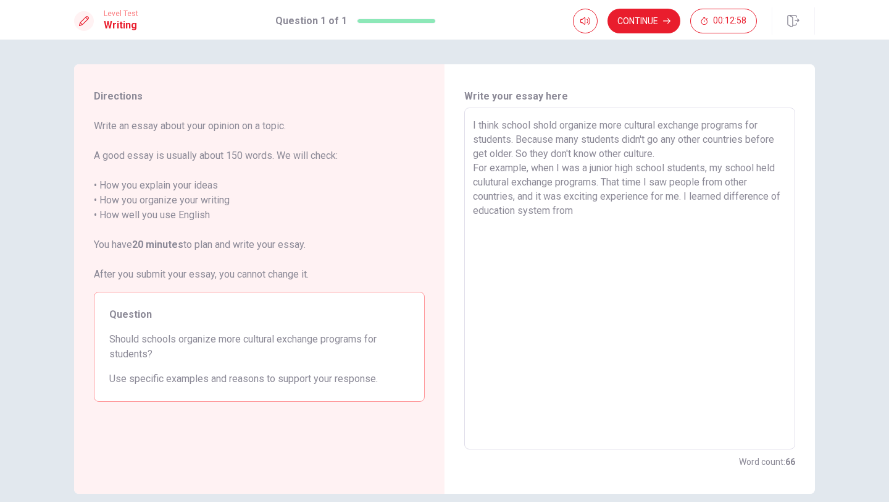
drag, startPoint x: 681, startPoint y: 198, endPoint x: 533, endPoint y: 193, distance: 148.3
click at [533, 193] on textarea "I think school shold organize more cultural exchange programs for students. Bec…" at bounding box center [630, 278] width 314 height 321
click at [753, 203] on textarea "I think school shold organize more cultural exchange programs for students. Bec…" at bounding box center [630, 278] width 314 height 321
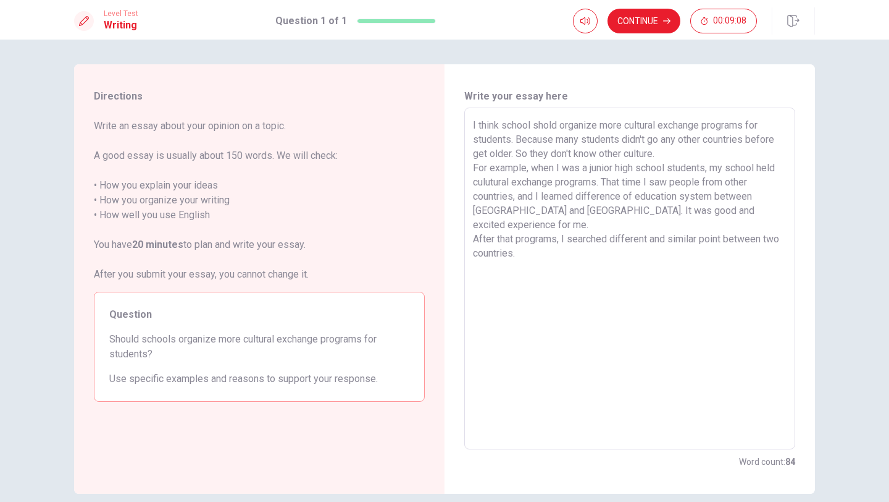
click at [605, 185] on textarea "I think school shold organize more cultural exchange programs for students. Bec…" at bounding box center [630, 278] width 314 height 321
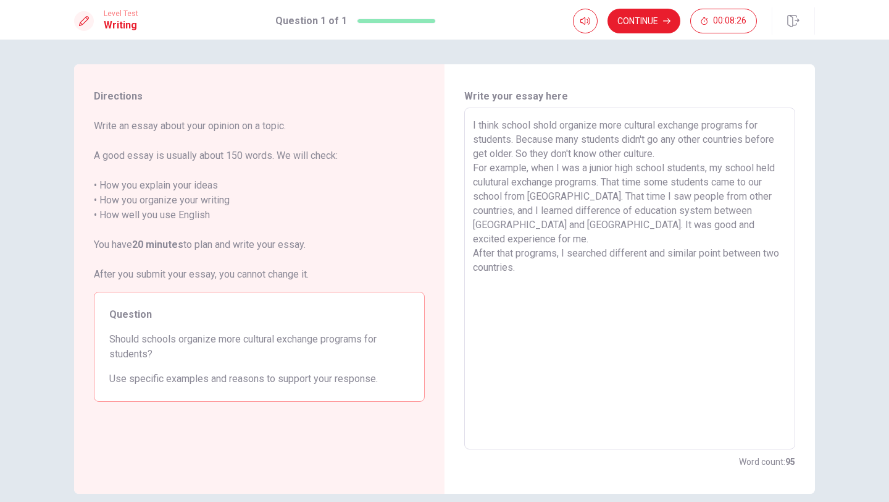
click at [626, 197] on textarea "I think school shold organize more cultural exchange programs for students. Bec…" at bounding box center [630, 278] width 314 height 321
click at [594, 255] on textarea "I think school shold organize more cultural exchange programs for students. Bec…" at bounding box center [630, 278] width 314 height 321
click at [539, 284] on textarea "I think school shold organize more cultural exchange programs for students. Bec…" at bounding box center [630, 278] width 314 height 321
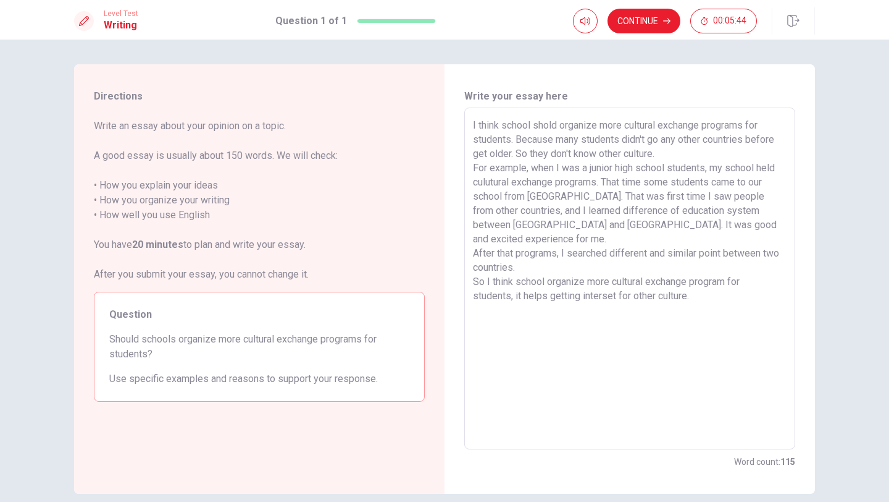
click at [578, 282] on textarea "I think school shold organize more cultural exchange programs for students. Bec…" at bounding box center [630, 278] width 314 height 321
click at [642, 28] on button "Continue" at bounding box center [644, 21] width 73 height 25
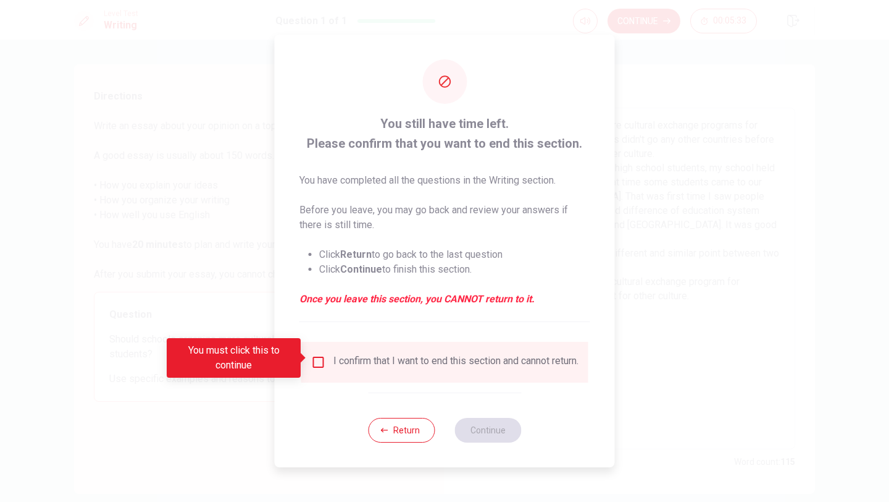
click at [319, 356] on input "You must click this to continue" at bounding box center [318, 362] width 15 height 15
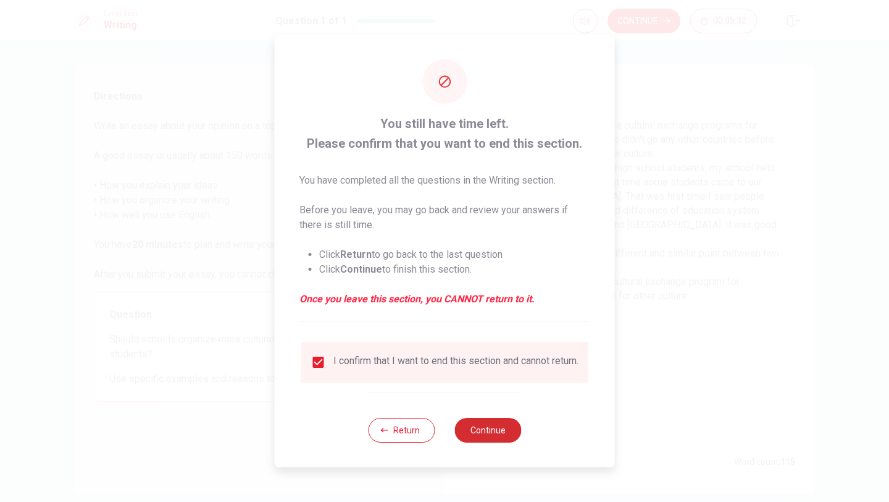
click at [477, 431] on button "Continue" at bounding box center [488, 430] width 67 height 25
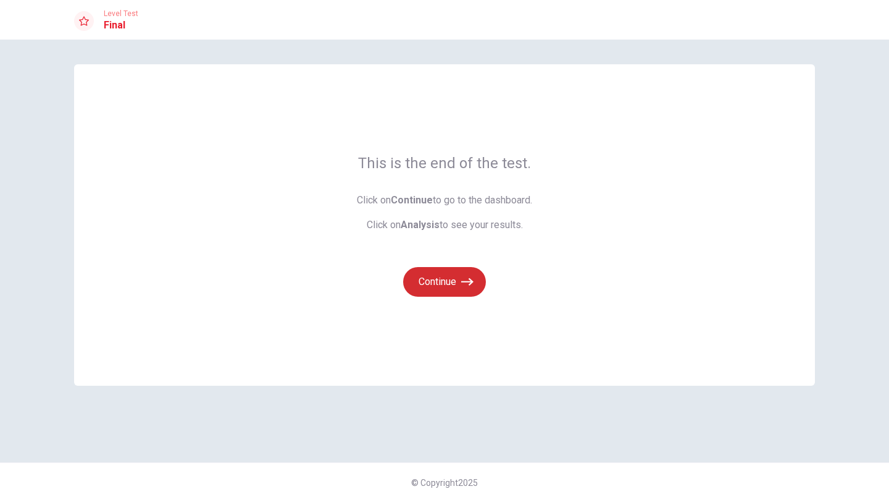
click at [450, 280] on button "Continue" at bounding box center [444, 282] width 83 height 30
